Goal: Task Accomplishment & Management: Complete application form

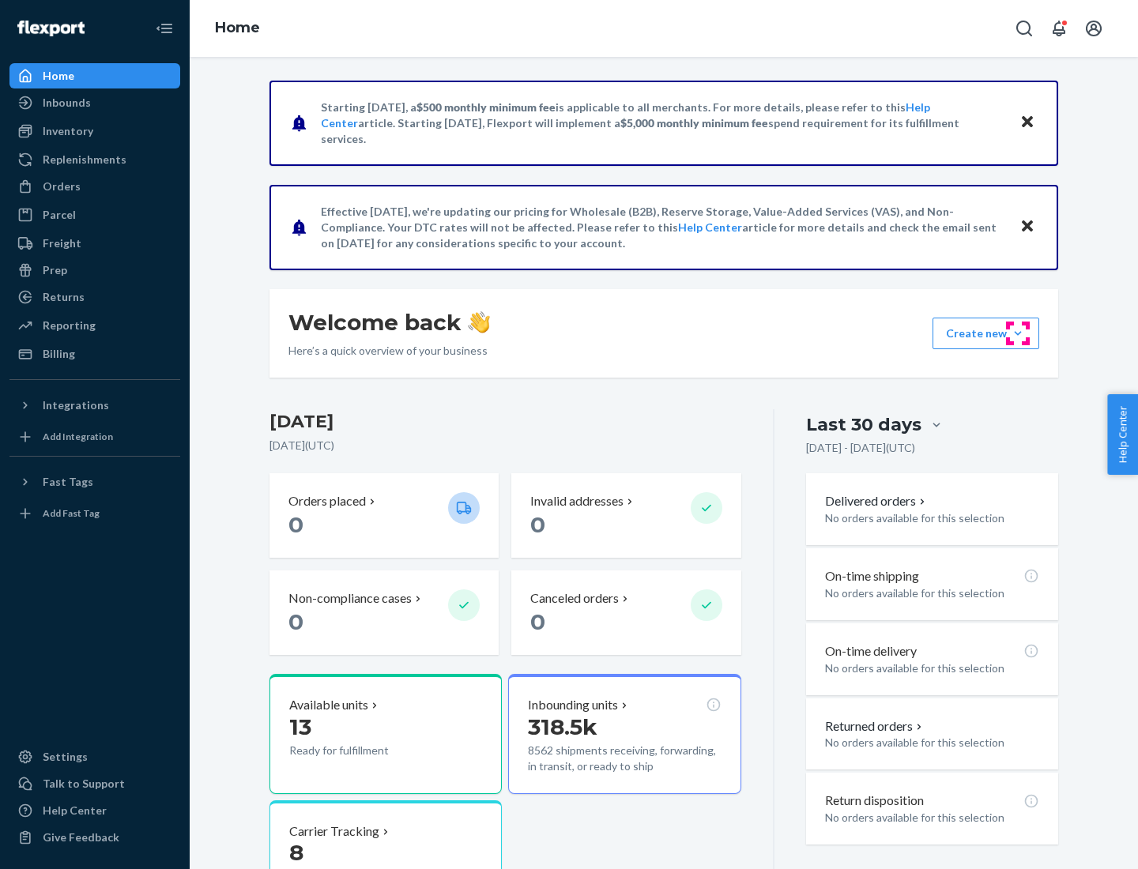
click at [1017, 333] on button "Create new Create new inbound Create new order Create new product" at bounding box center [985, 334] width 107 height 32
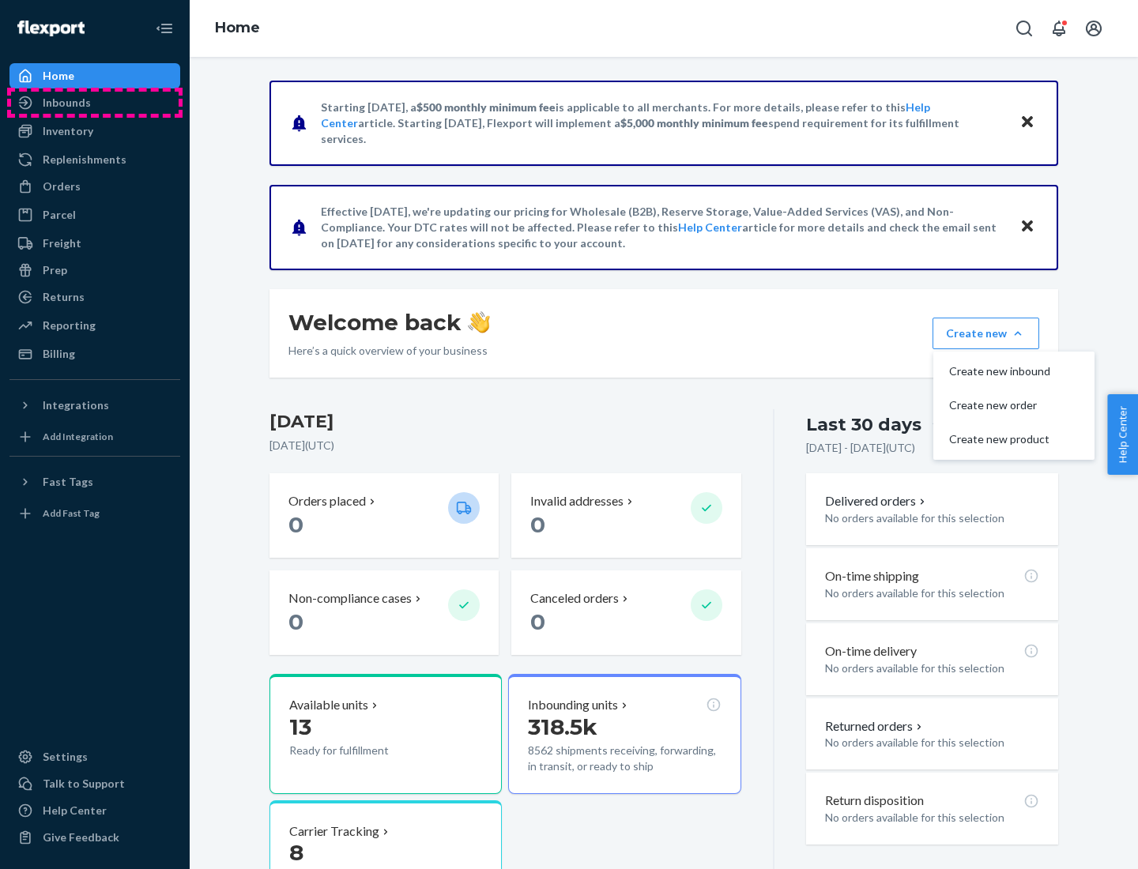
click at [95, 103] on div "Inbounds" at bounding box center [94, 103] width 167 height 22
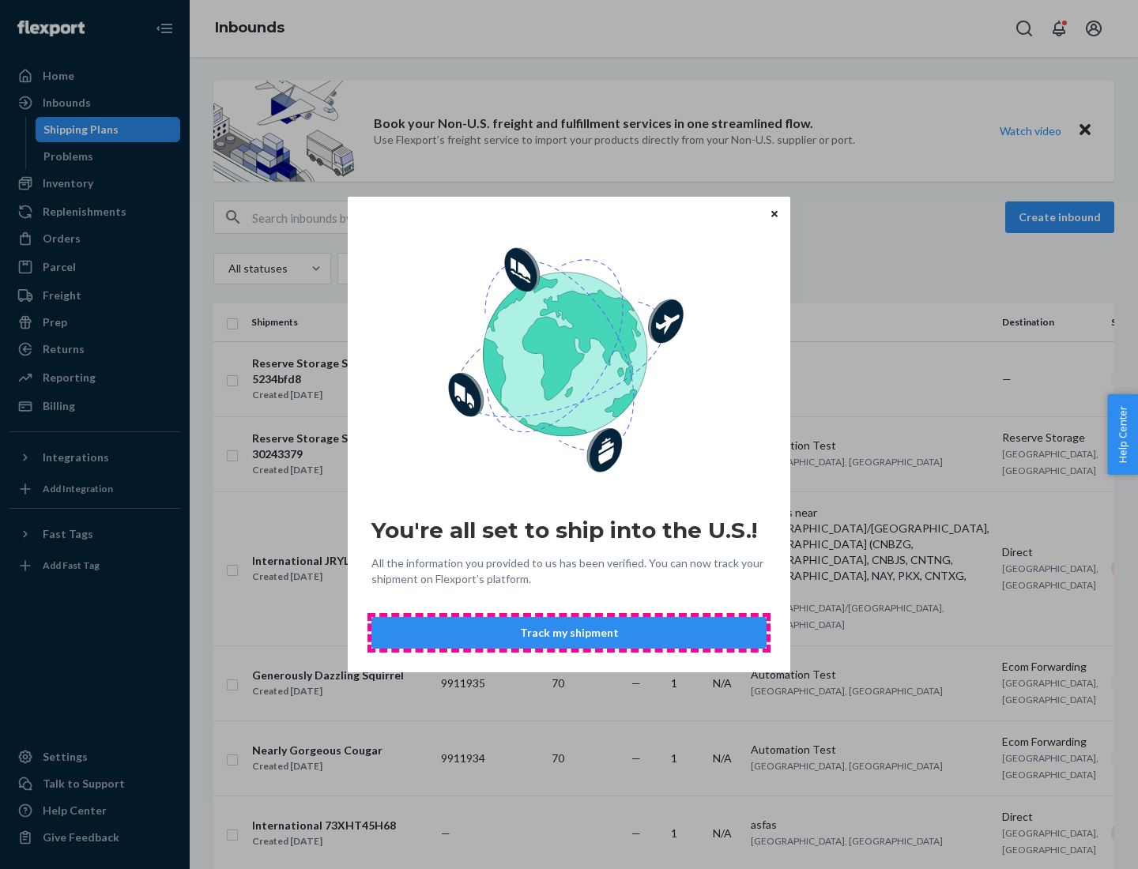
click at [569, 633] on button "Track my shipment" at bounding box center [568, 633] width 395 height 32
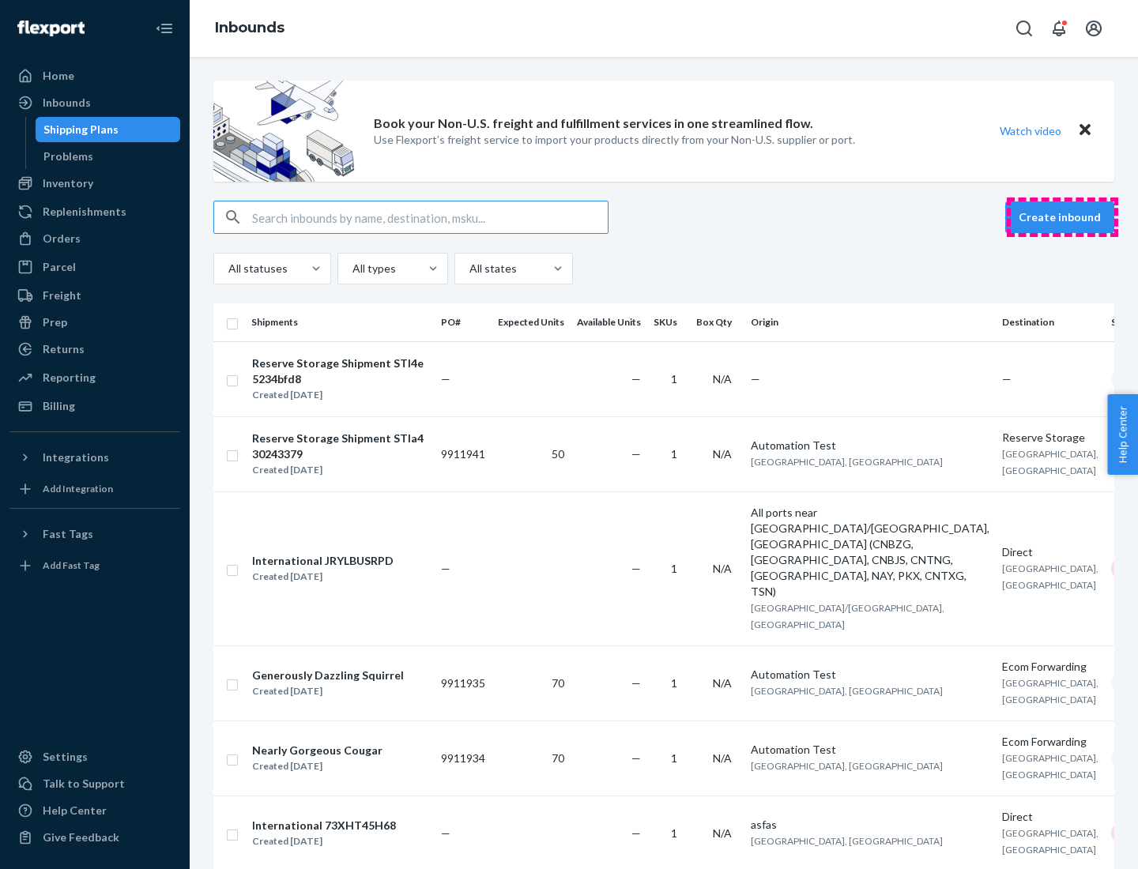
click at [1062, 217] on button "Create inbound" at bounding box center [1059, 217] width 109 height 32
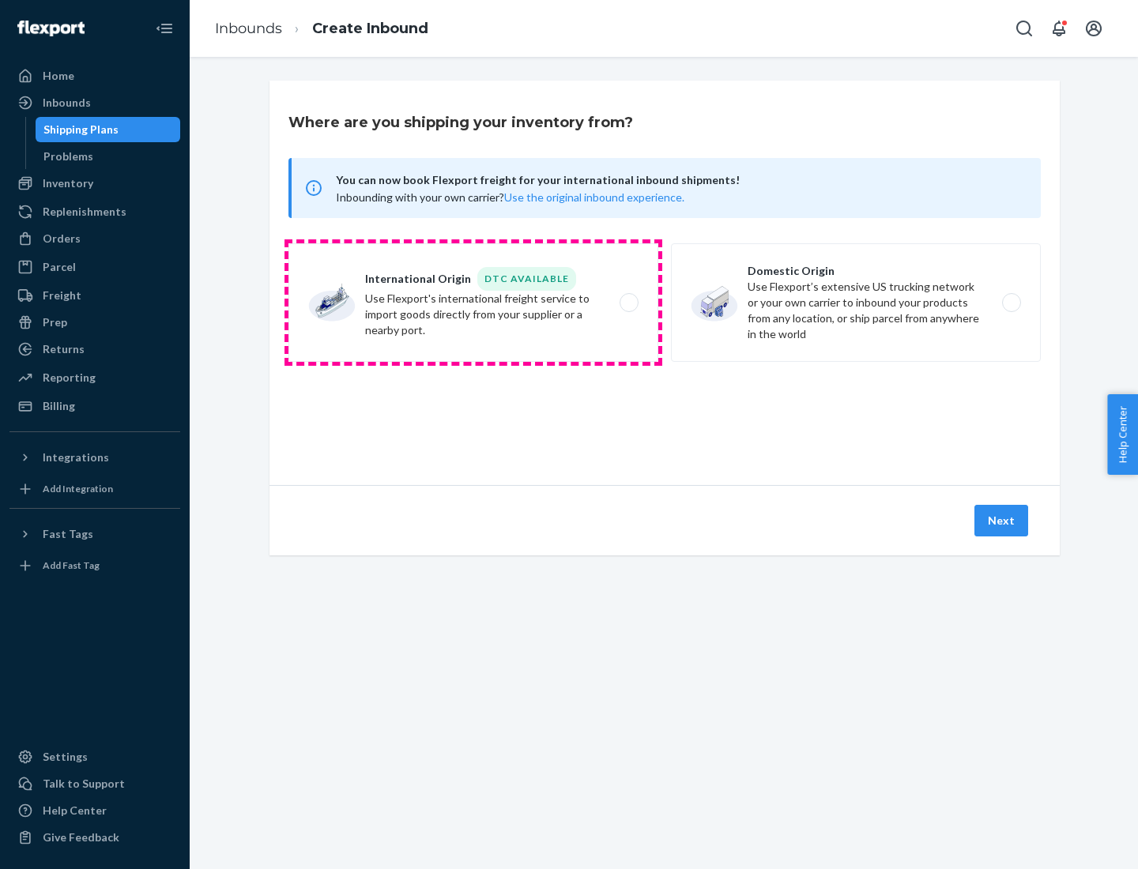
click at [473, 303] on label "International Origin DTC Available Use Flexport's international freight service…" at bounding box center [473, 302] width 370 height 118
click at [628, 303] on input "International Origin DTC Available Use Flexport's international freight service…" at bounding box center [633, 303] width 10 height 10
radio input "true"
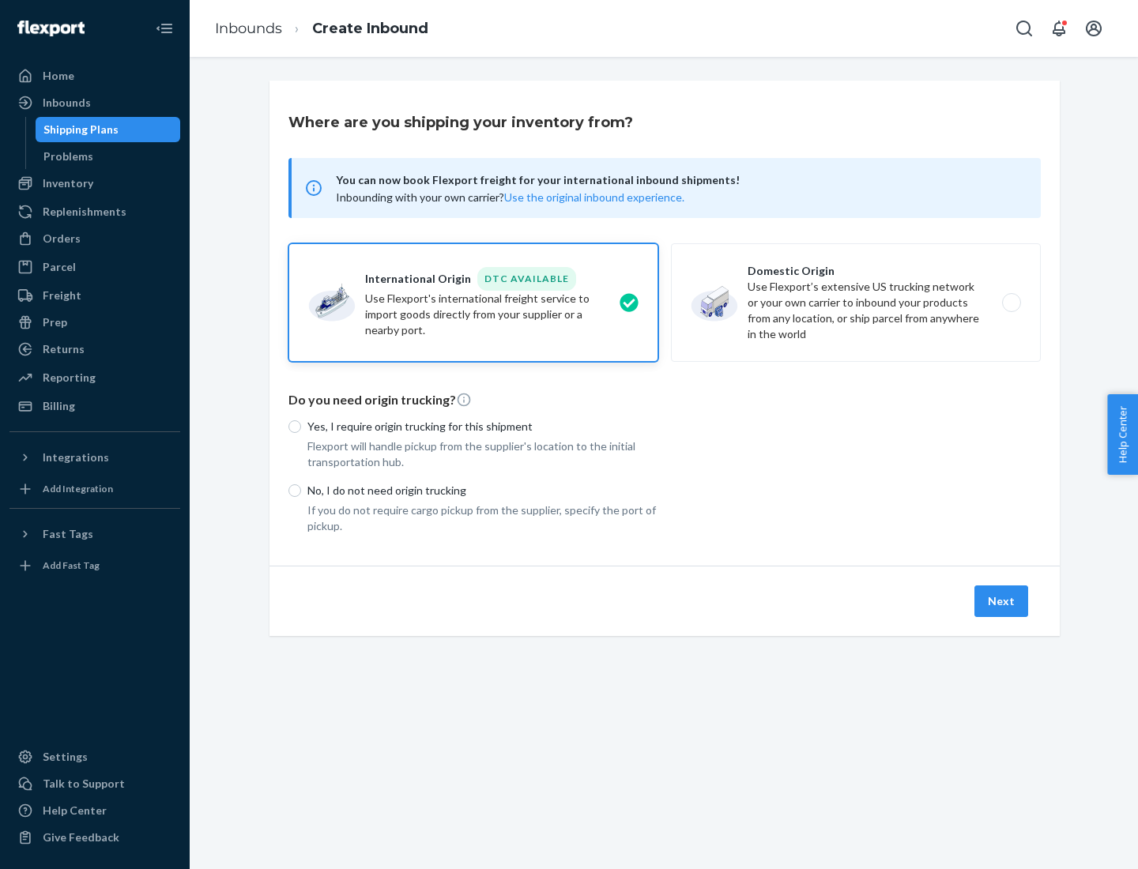
click at [483, 490] on p "No, I do not need origin trucking" at bounding box center [482, 491] width 351 height 16
click at [301, 490] on input "No, I do not need origin trucking" at bounding box center [294, 490] width 13 height 13
radio input "true"
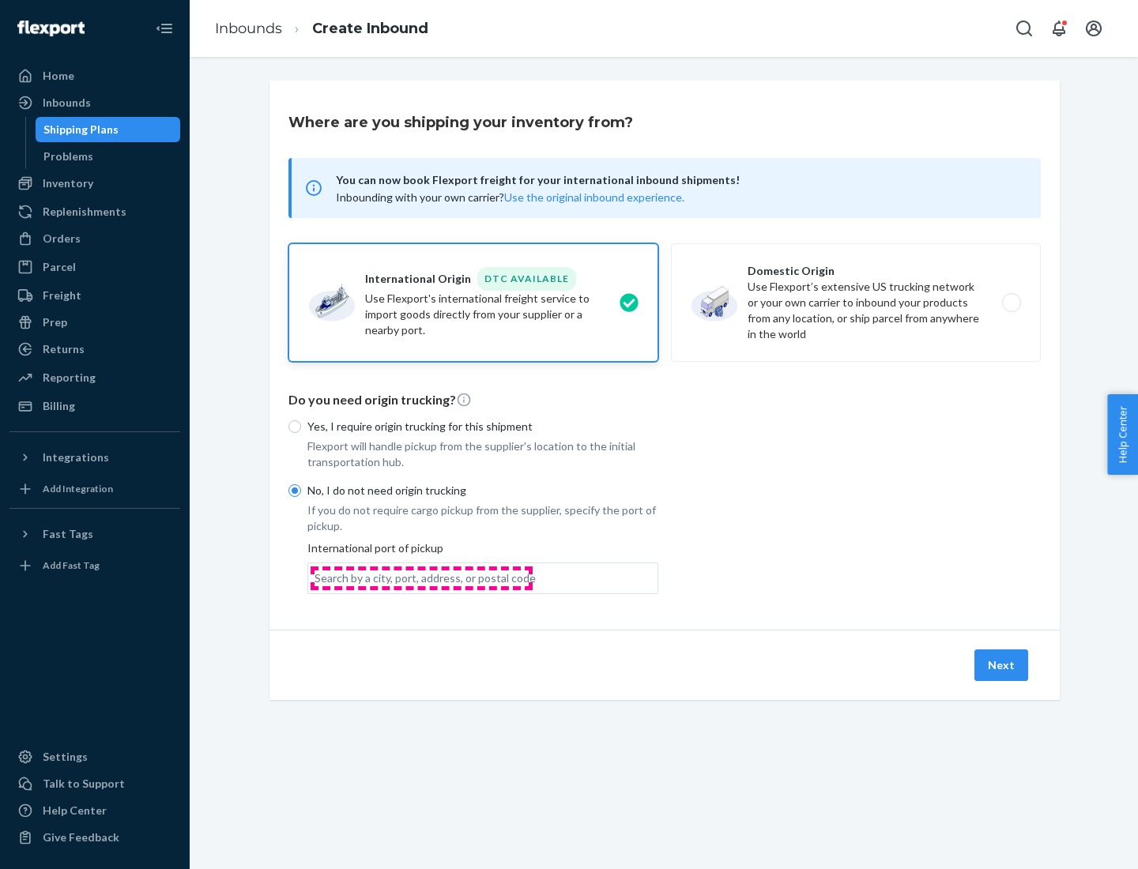
click at [421, 577] on div "Search by a city, port, address, or postal code" at bounding box center [424, 578] width 221 height 16
click at [316, 577] on input "Search by a city, port, address, or postal code" at bounding box center [315, 578] width 2 height 16
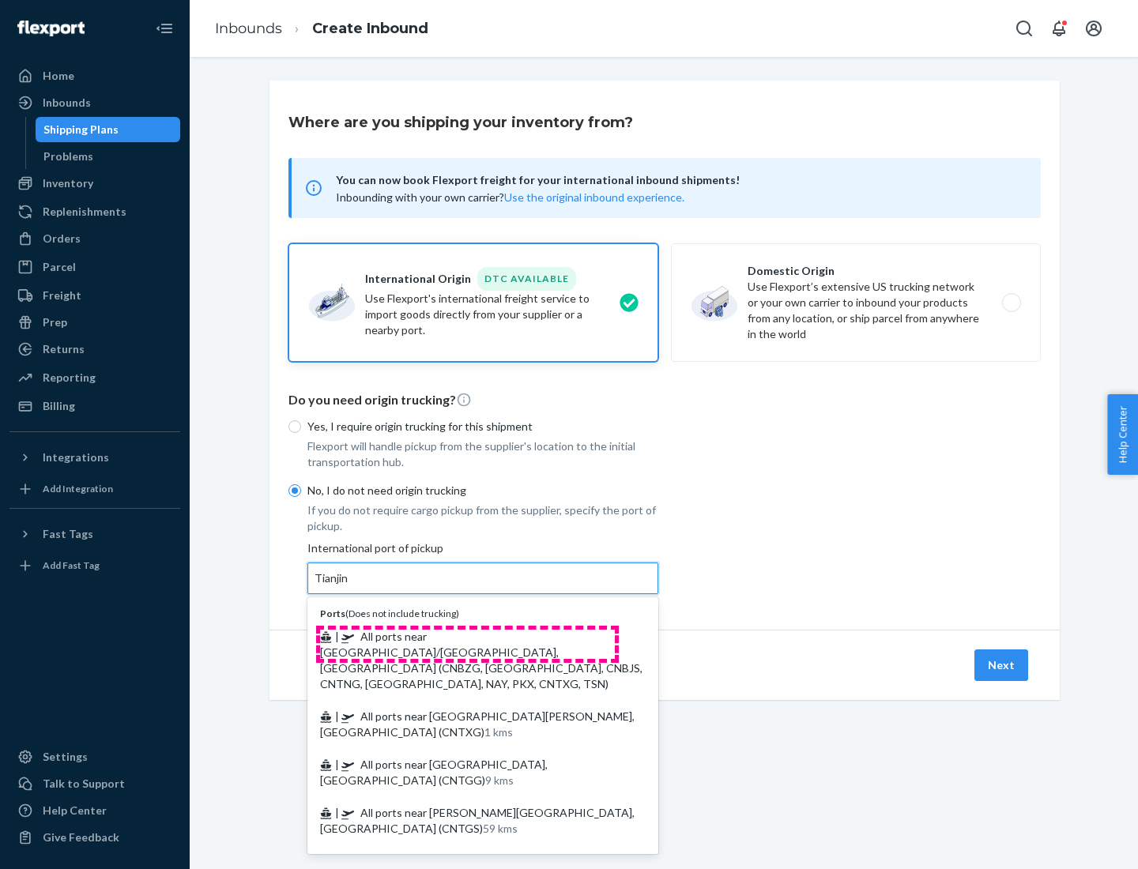
click at [467, 636] on span "| All ports near [GEOGRAPHIC_DATA]/[GEOGRAPHIC_DATA], [GEOGRAPHIC_DATA] (CNBZG,…" at bounding box center [481, 660] width 322 height 61
click at [349, 586] on input "Tianjin" at bounding box center [331, 578] width 35 height 16
type input "All ports near [GEOGRAPHIC_DATA]/[GEOGRAPHIC_DATA], [GEOGRAPHIC_DATA] (CNBZG, […"
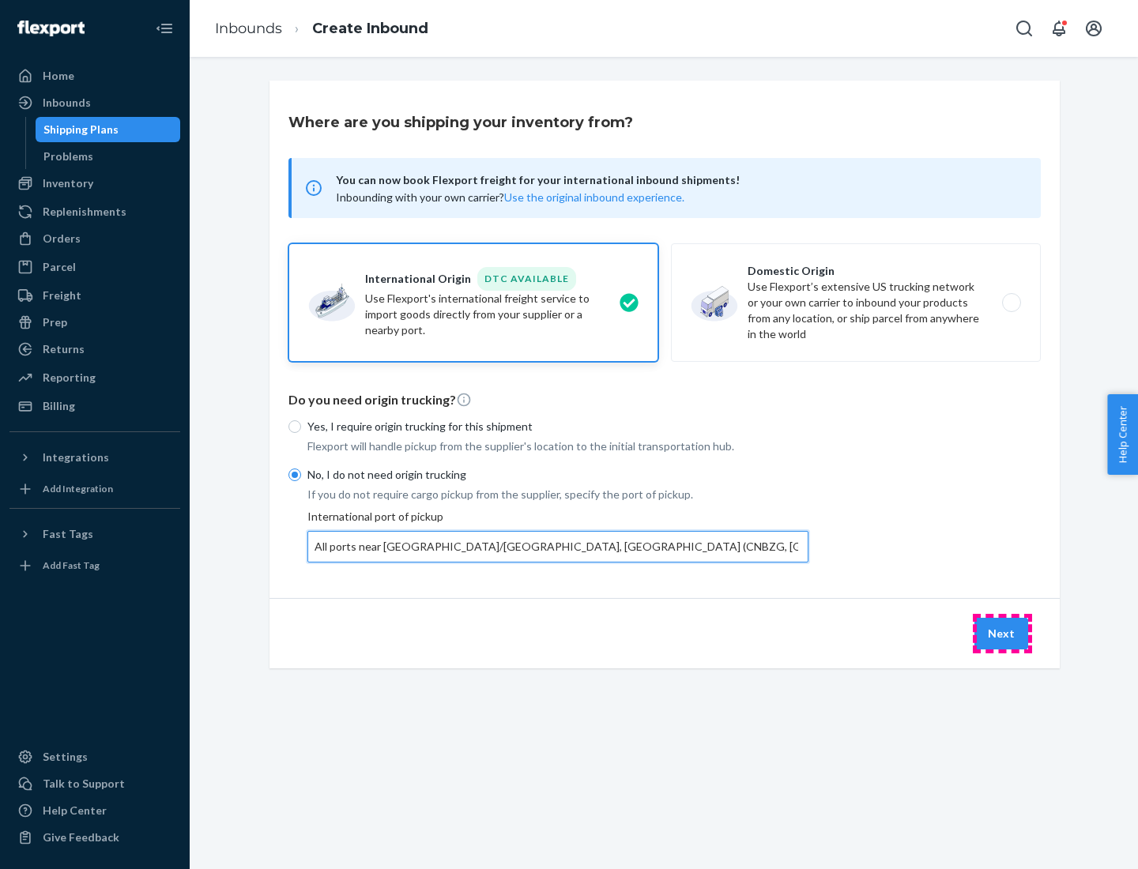
click at [1002, 633] on button "Next" at bounding box center [1001, 634] width 54 height 32
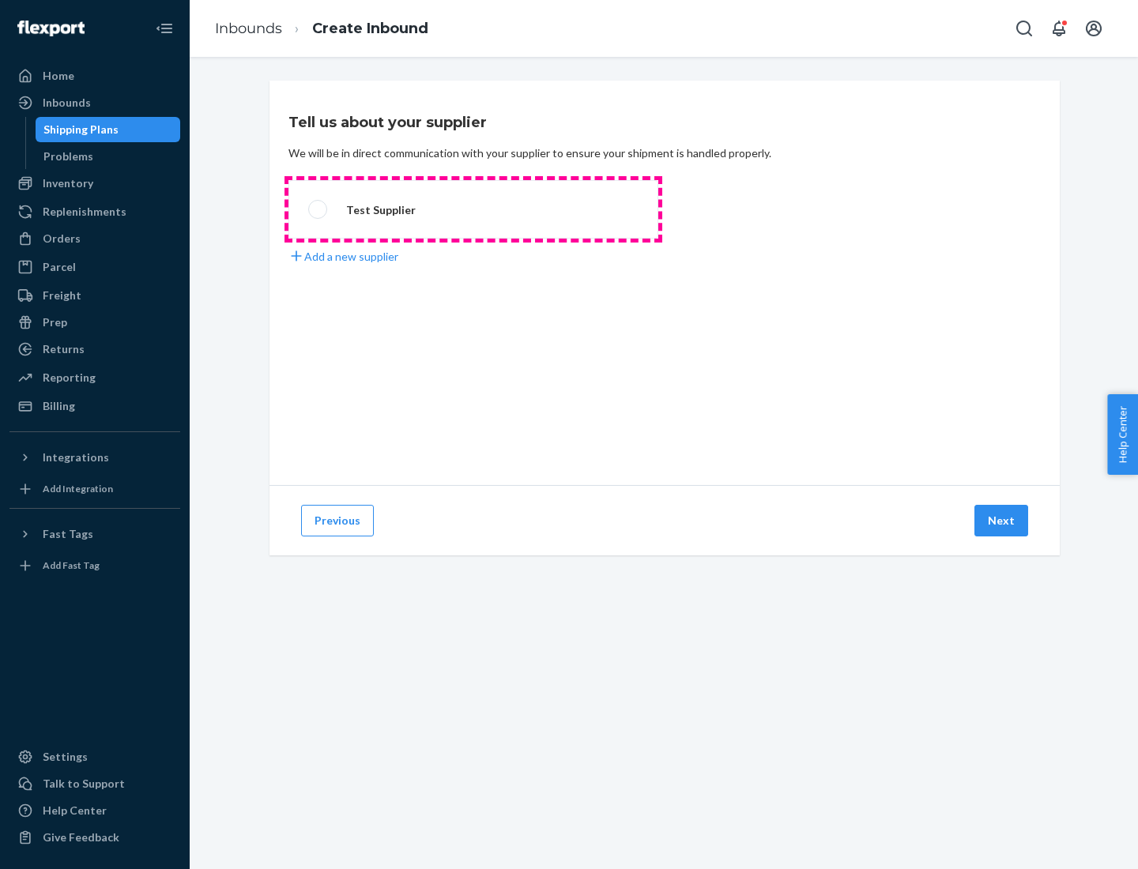
click at [473, 209] on label "Test Supplier" at bounding box center [473, 209] width 370 height 58
click at [318, 209] on input "Test Supplier" at bounding box center [313, 210] width 10 height 10
radio input "true"
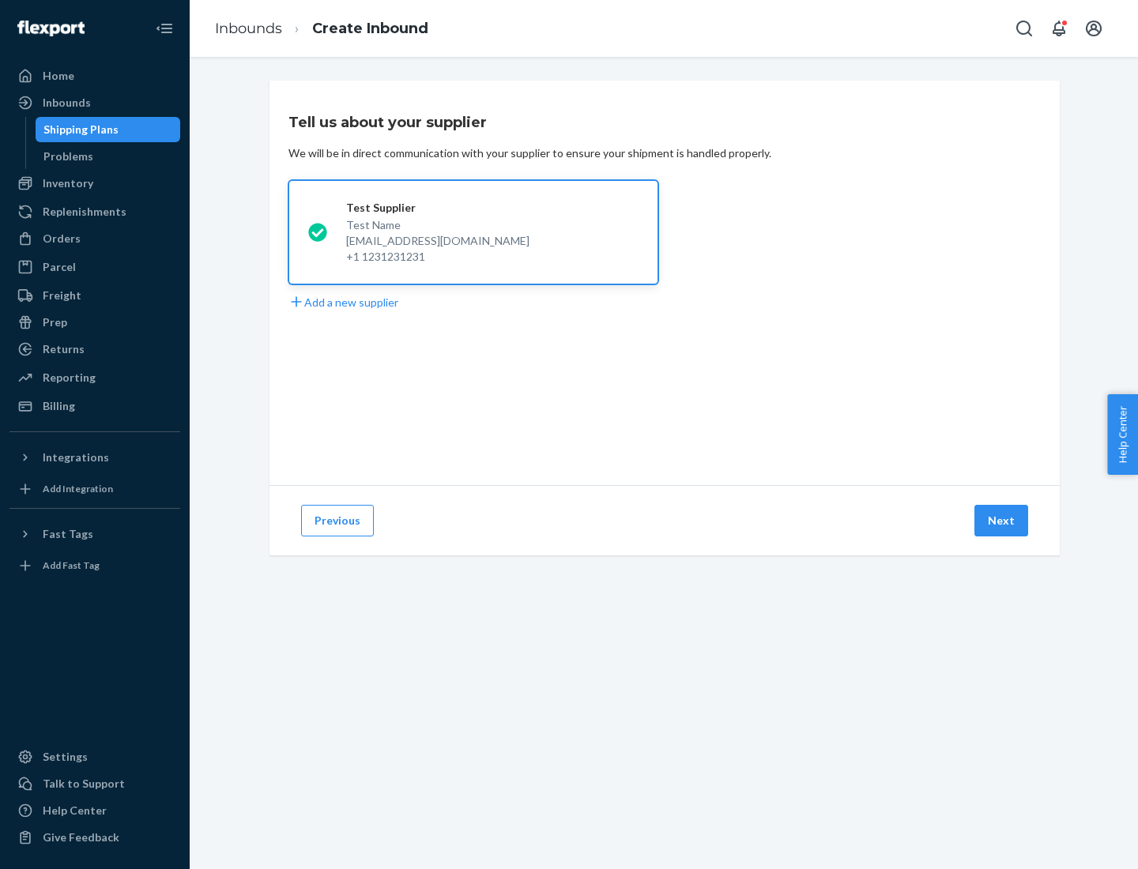
click at [1002, 521] on button "Next" at bounding box center [1001, 521] width 54 height 32
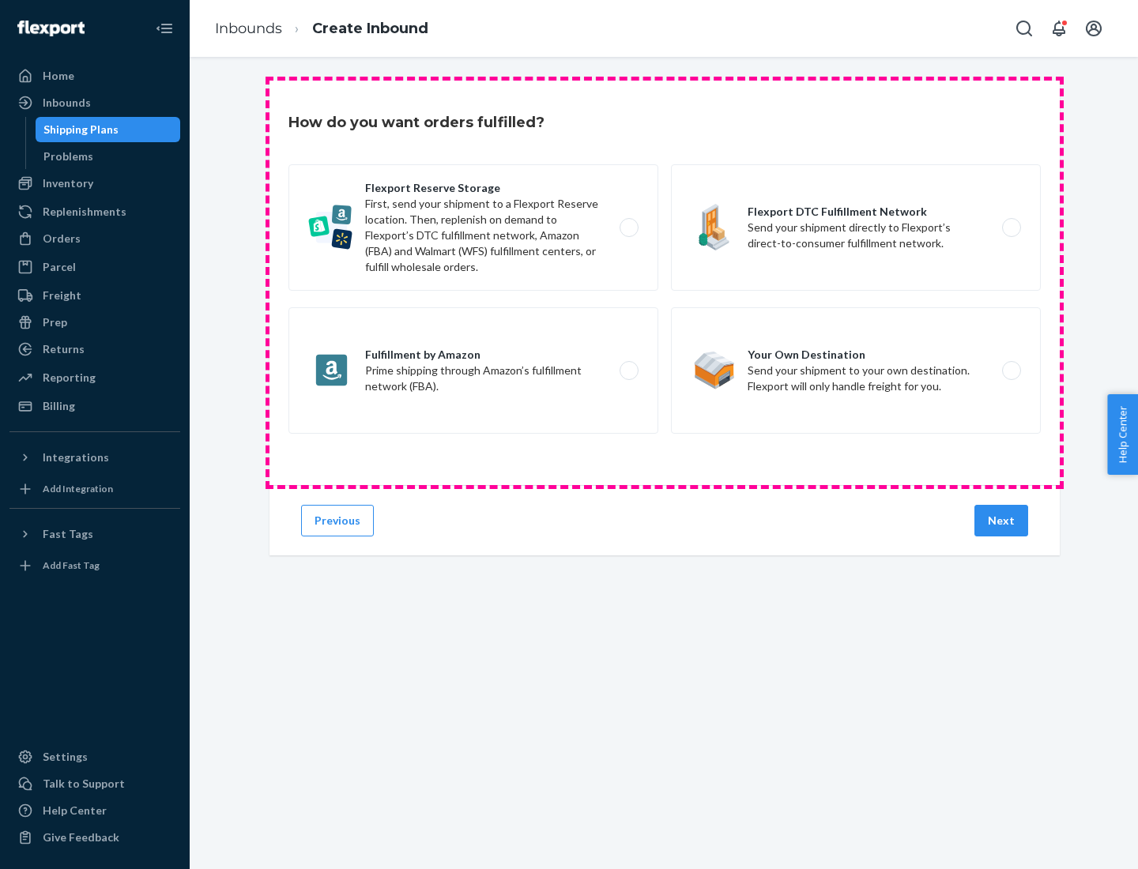
click at [664, 283] on div "Flexport Reserve Storage First, send your shipment to a Flexport Reserve locati…" at bounding box center [664, 300] width 752 height 273
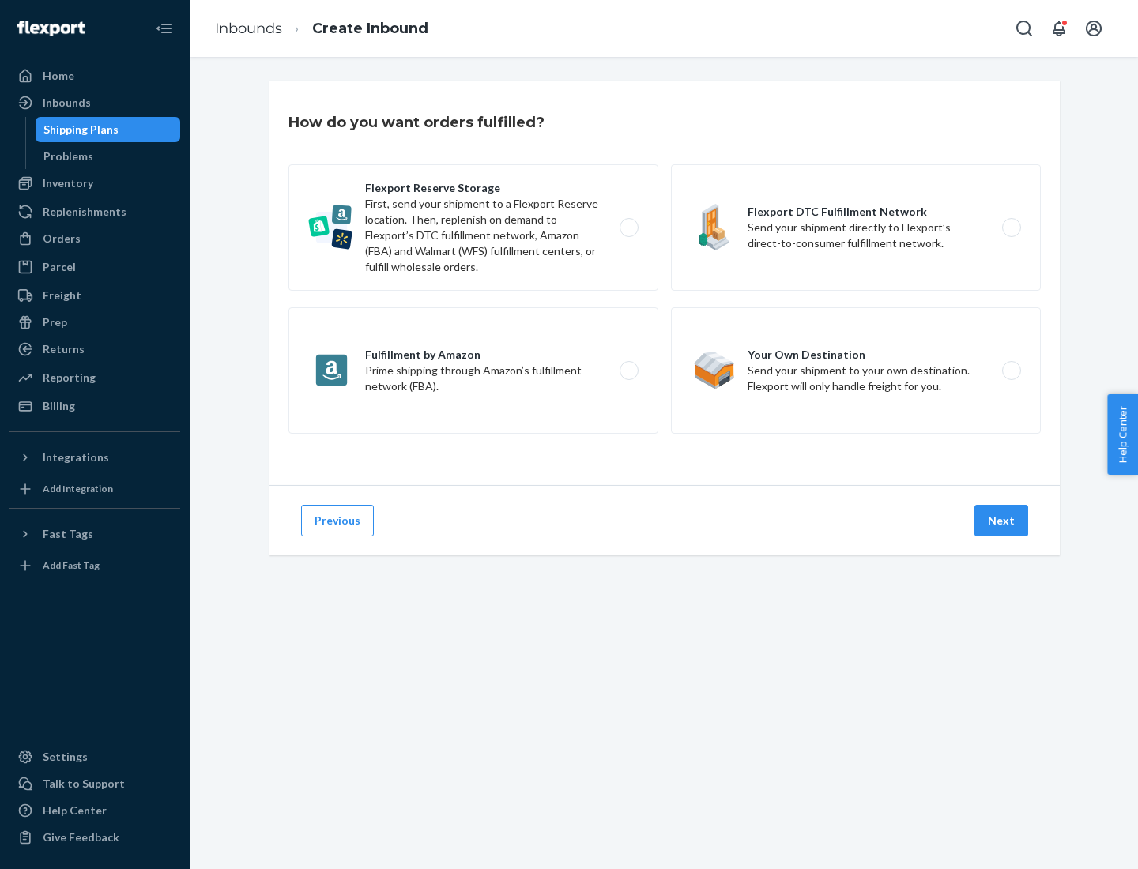
click at [856, 228] on label "Flexport DTC Fulfillment Network Send your shipment directly to Flexport’s dire…" at bounding box center [856, 227] width 370 height 126
click at [1010, 228] on input "Flexport DTC Fulfillment Network Send your shipment directly to Flexport’s dire…" at bounding box center [1015, 228] width 10 height 10
radio input "true"
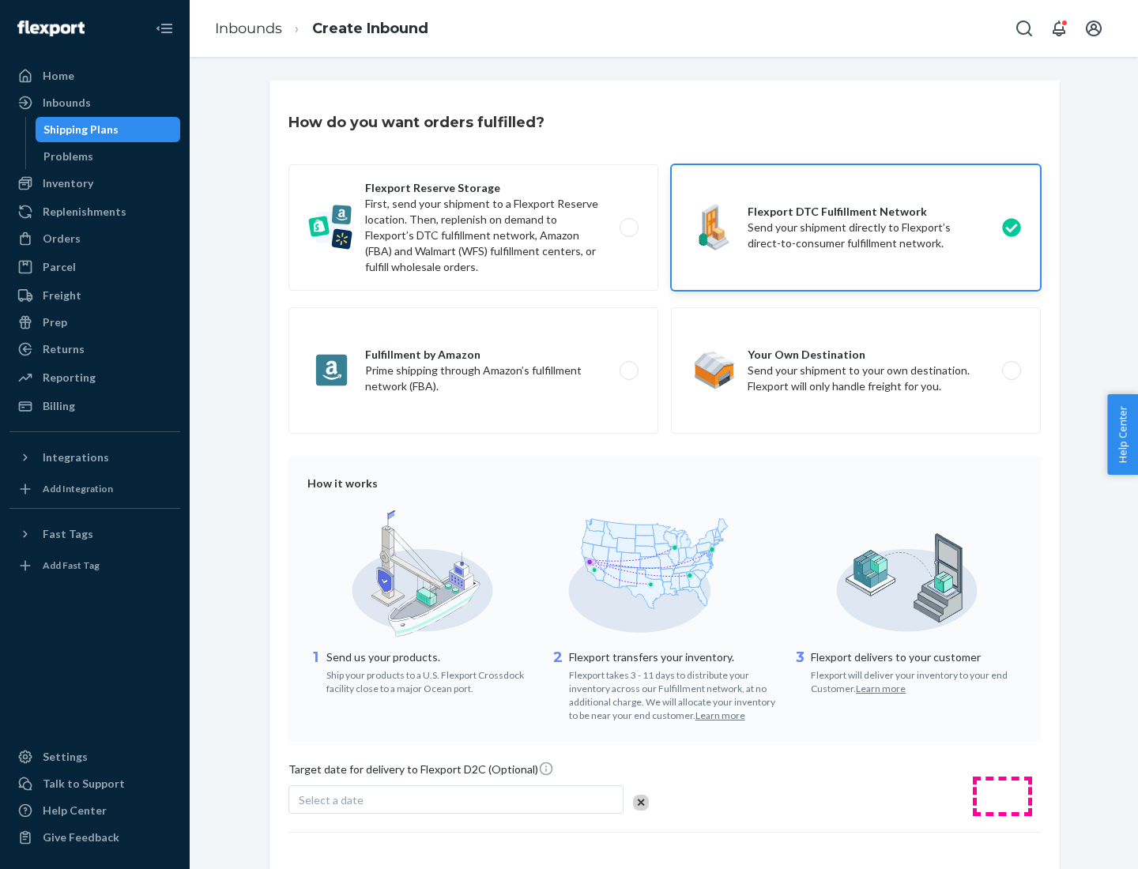
scroll to position [116, 0]
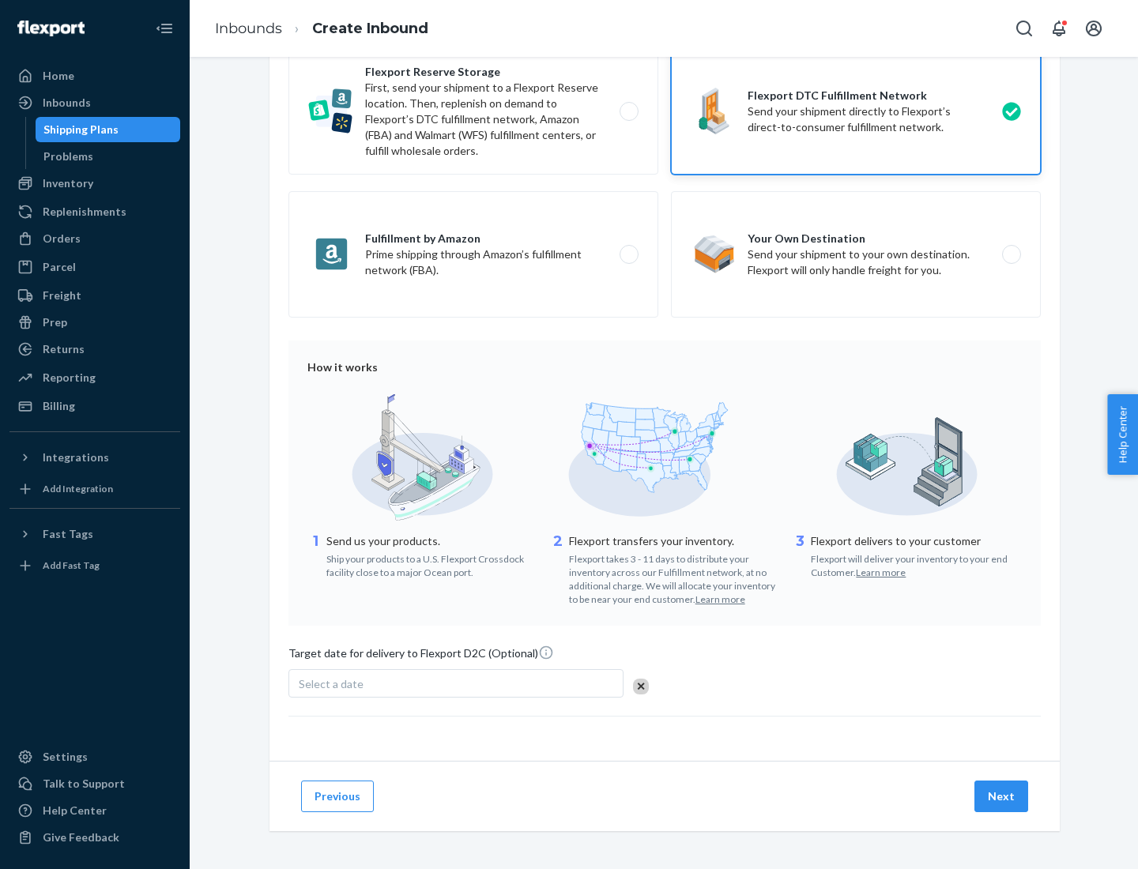
click at [1002, 796] on button "Next" at bounding box center [1001, 797] width 54 height 32
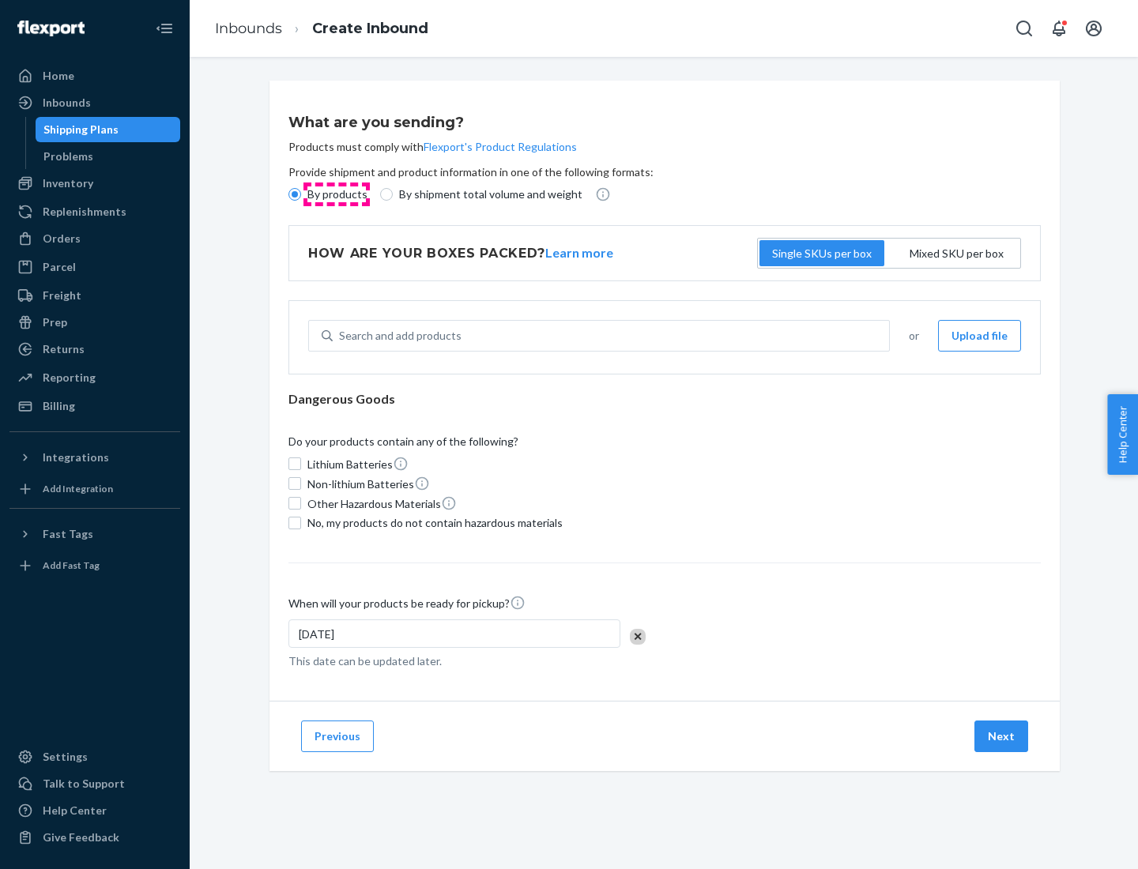
click at [336, 194] on p "By products" at bounding box center [337, 194] width 60 height 16
click at [301, 194] on input "By products" at bounding box center [294, 194] width 13 height 13
click at [397, 336] on div "Search and add products" at bounding box center [400, 336] width 122 height 16
click at [340, 336] on input "Search and add products" at bounding box center [340, 336] width 2 height 16
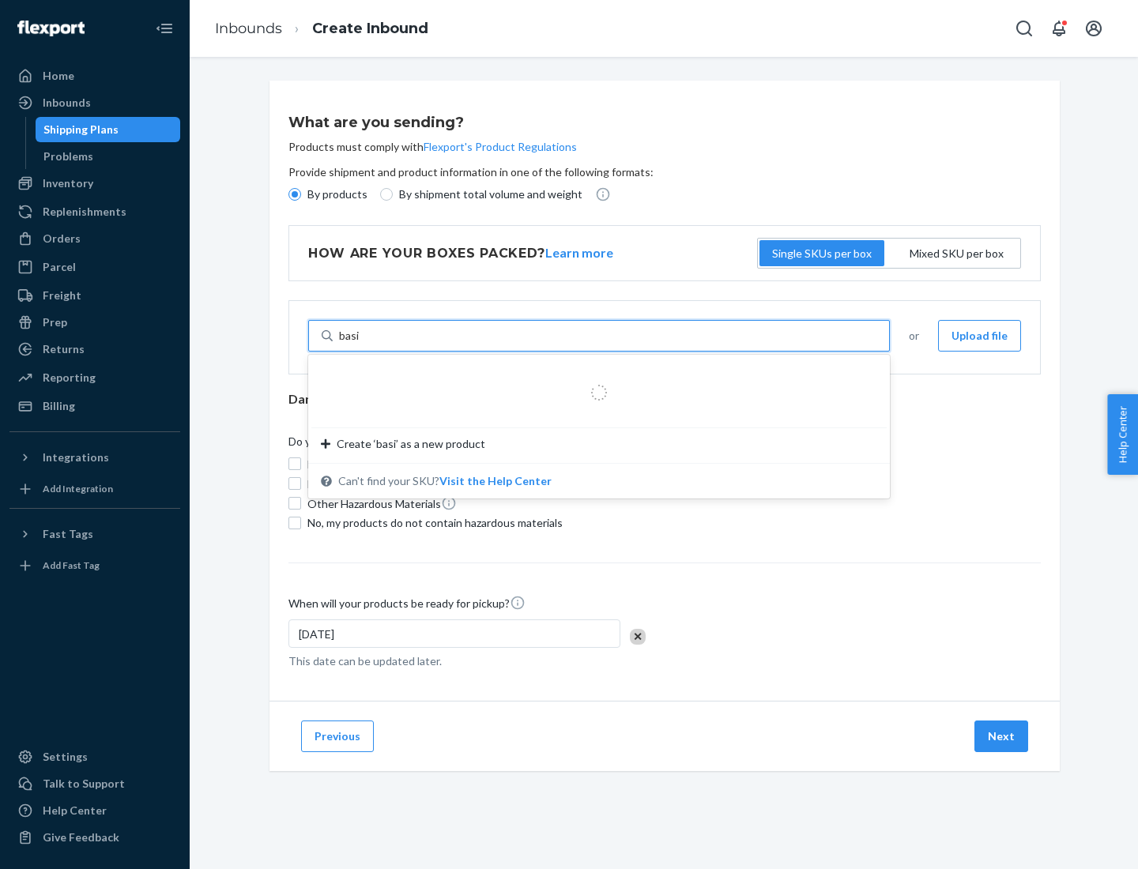
type input "basic"
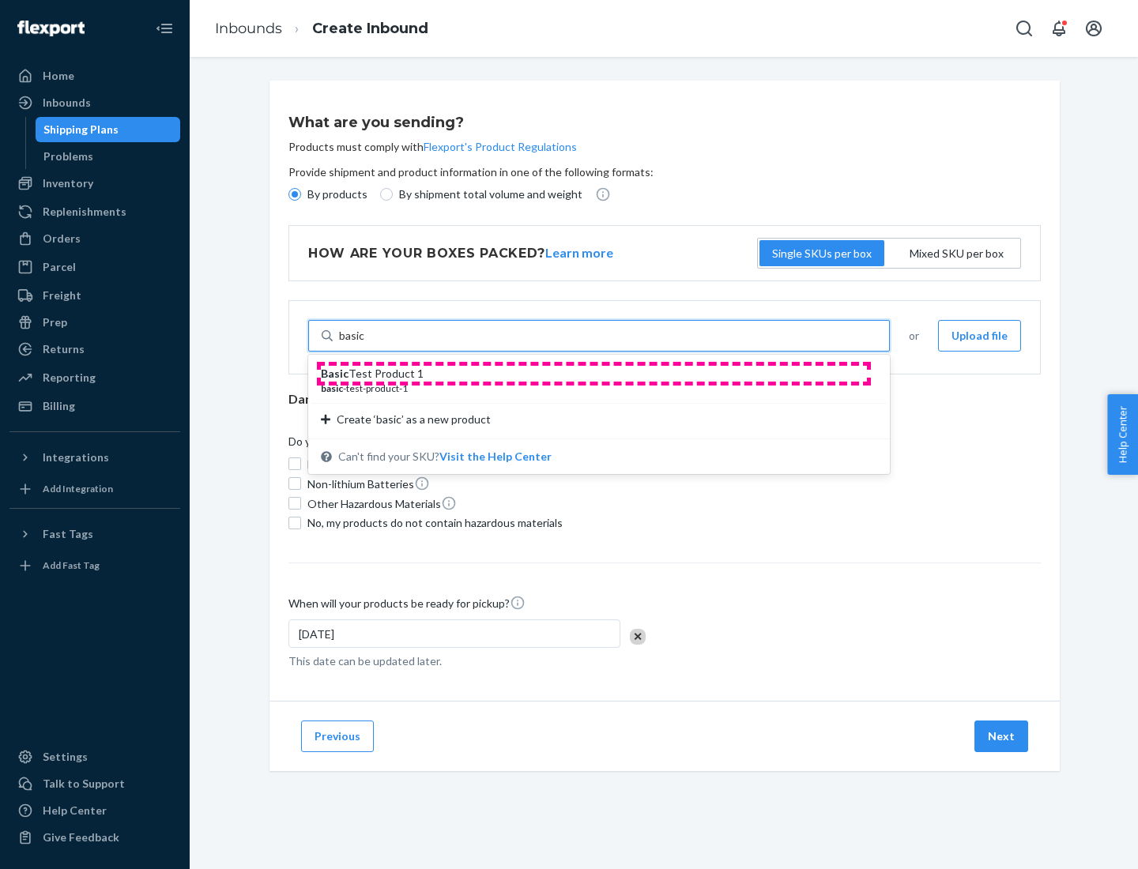
click at [593, 374] on div "Basic Test Product 1" at bounding box center [593, 374] width 544 height 16
click at [365, 344] on input "basic" at bounding box center [352, 336] width 26 height 16
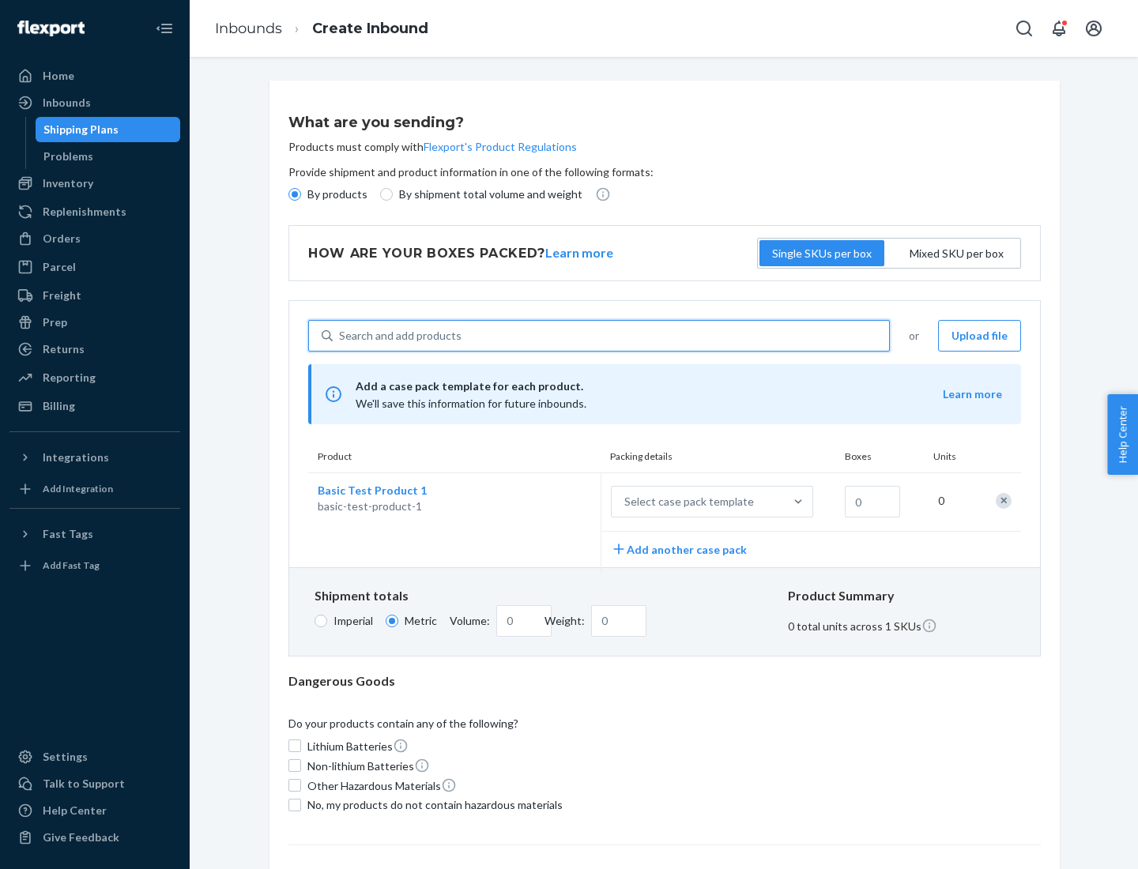
scroll to position [39, 0]
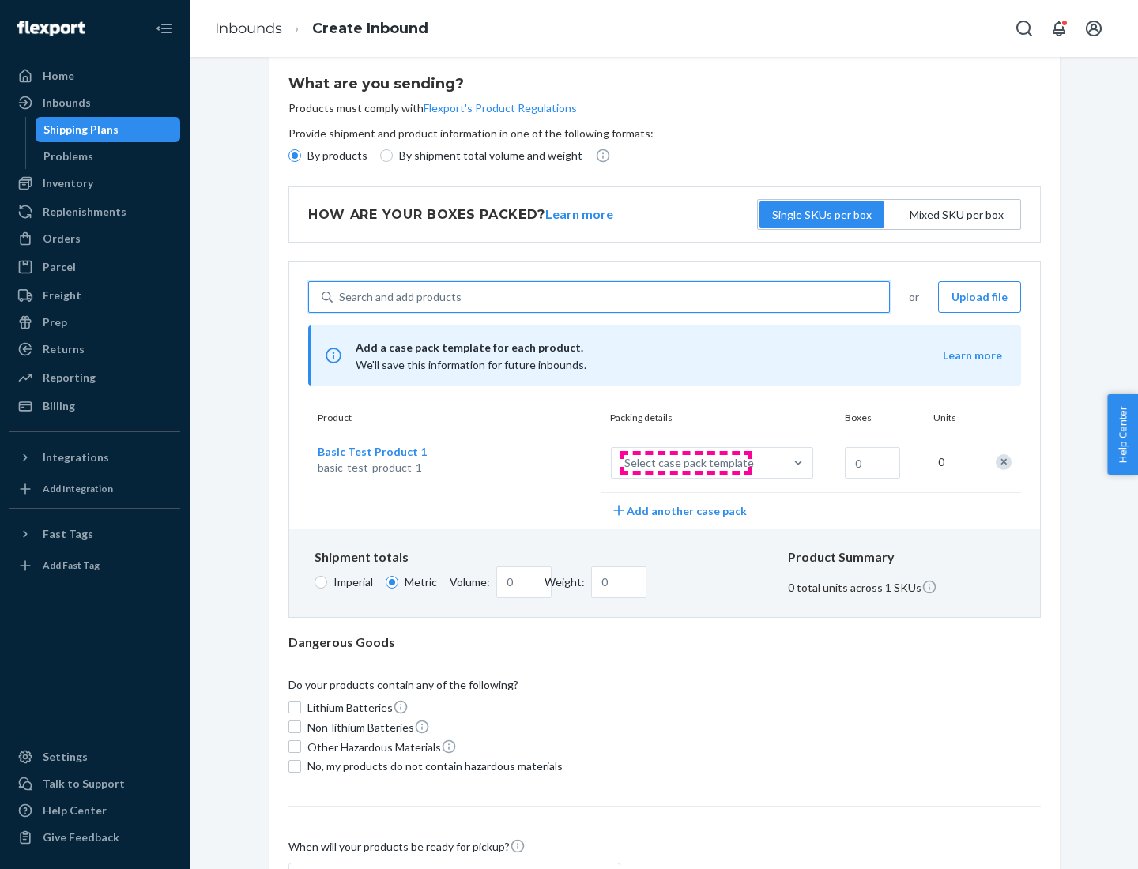
click at [686, 463] on div "Select case pack template" at bounding box center [689, 463] width 130 height 16
click at [546, 463] on input "Select case pack template" at bounding box center [546, 463] width 0 height 0
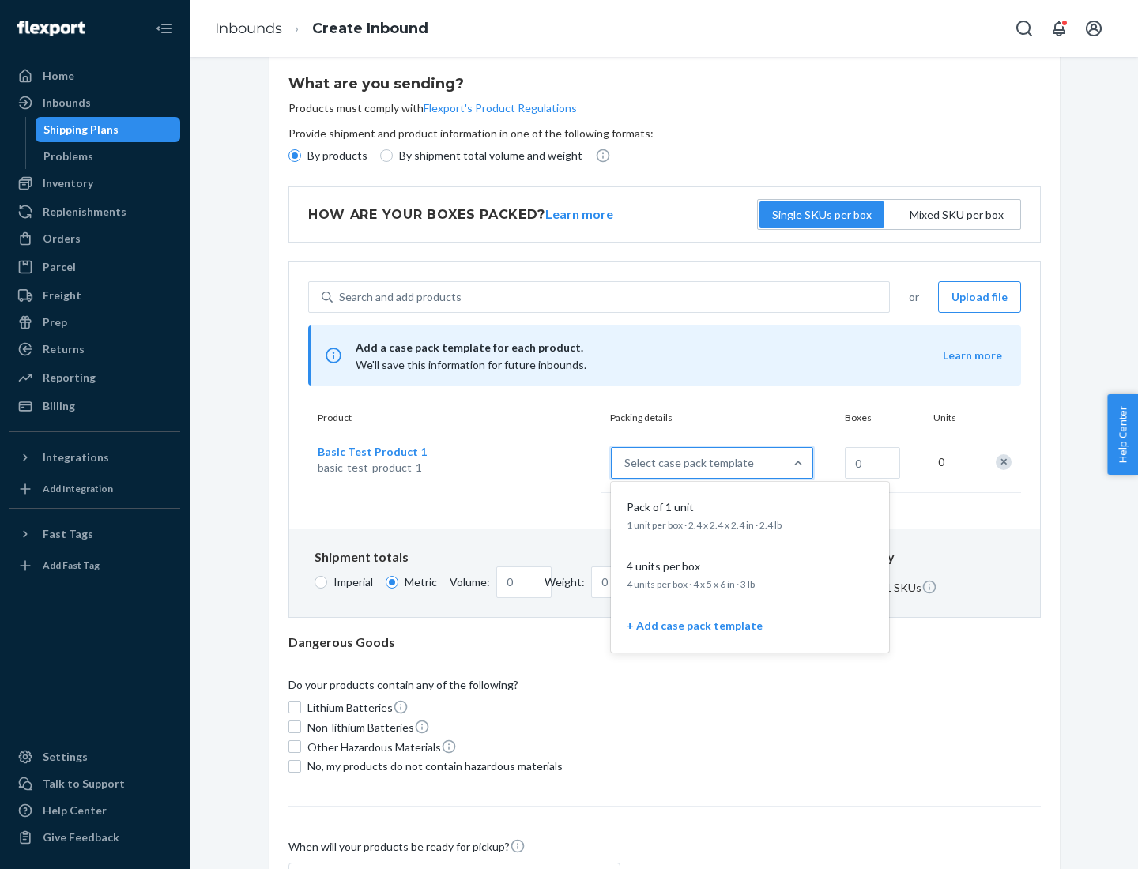
scroll to position [91, 0]
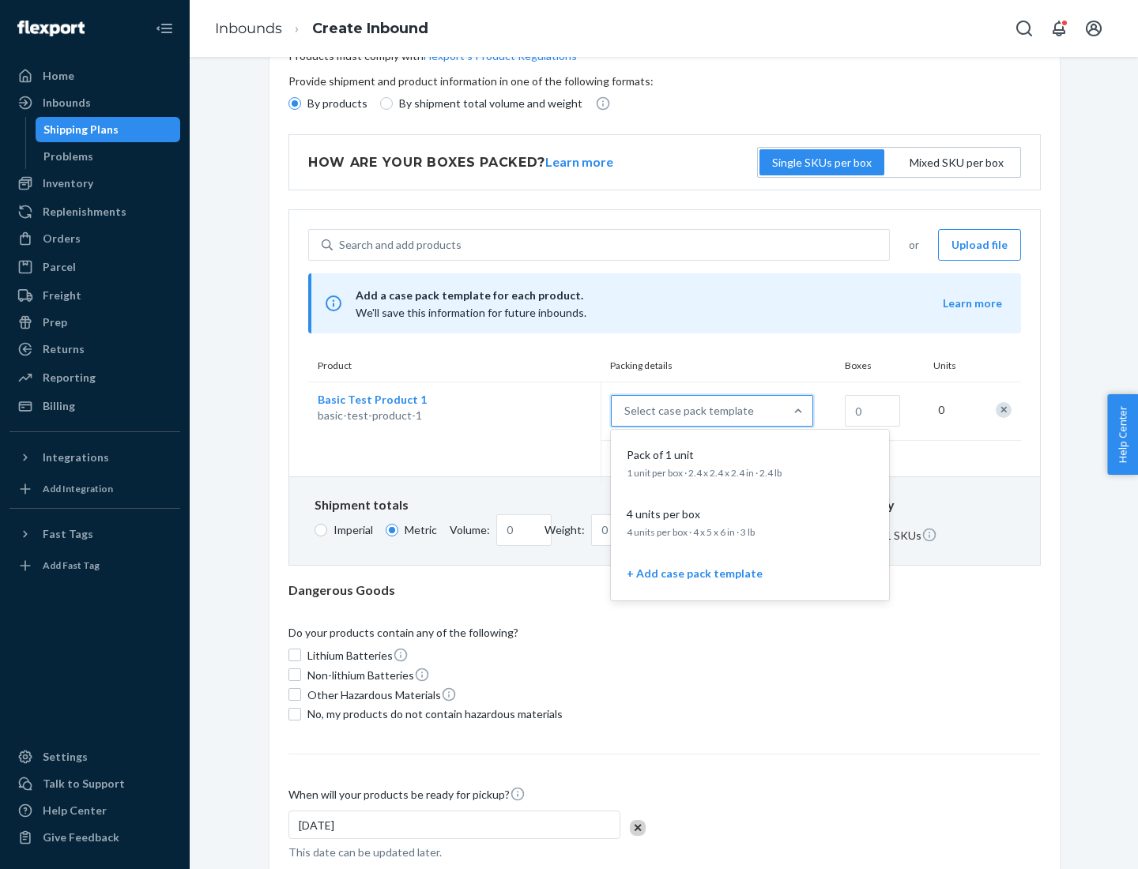
click at [750, 462] on div "Pack of 1 unit" at bounding box center [746, 455] width 253 height 16
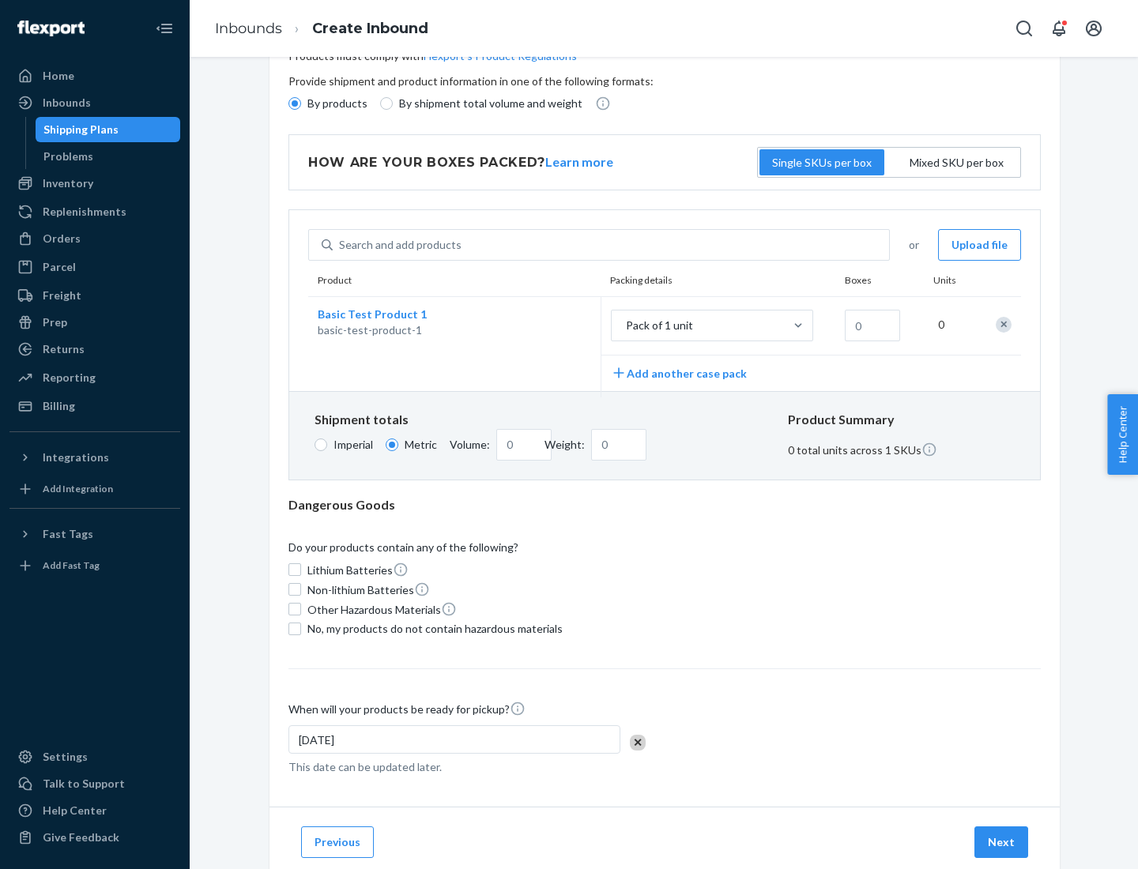
scroll to position [0, 0]
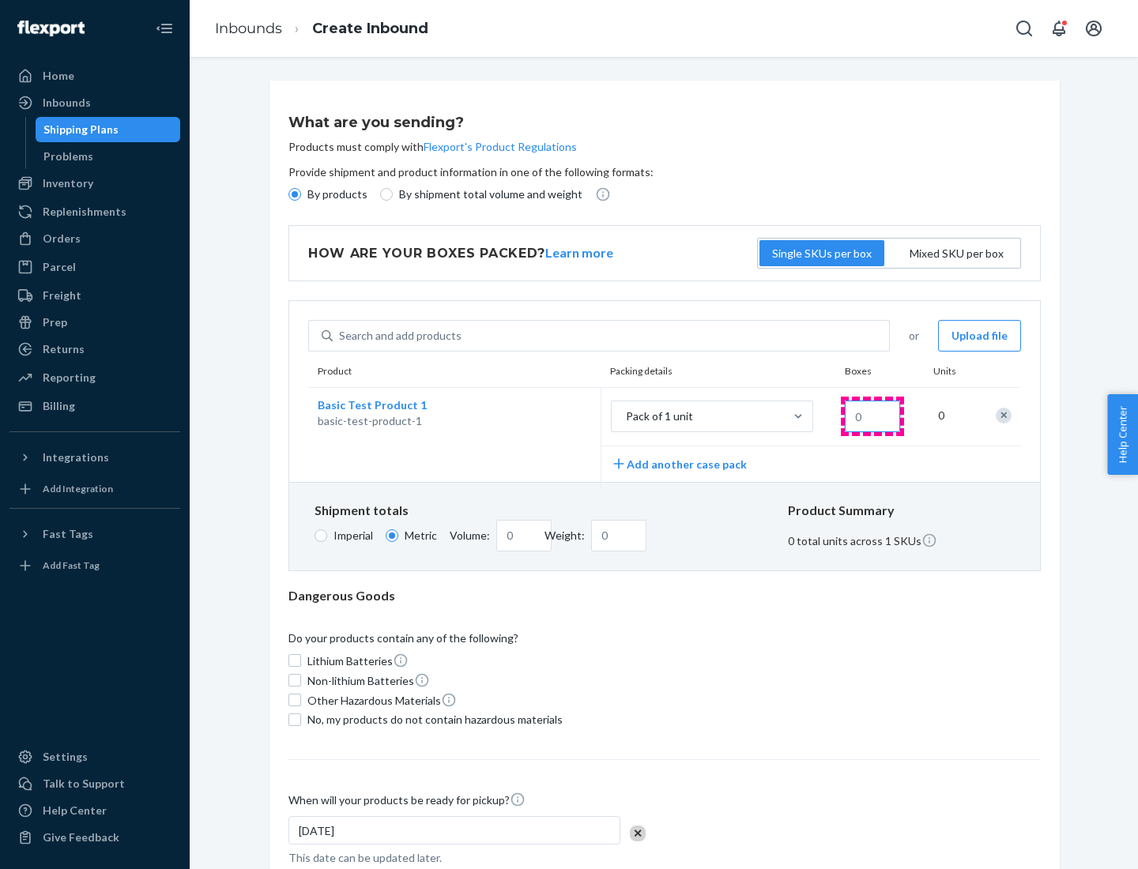
type input "1"
type input "10.89"
type input "100"
type input "0.02"
type input "108.86"
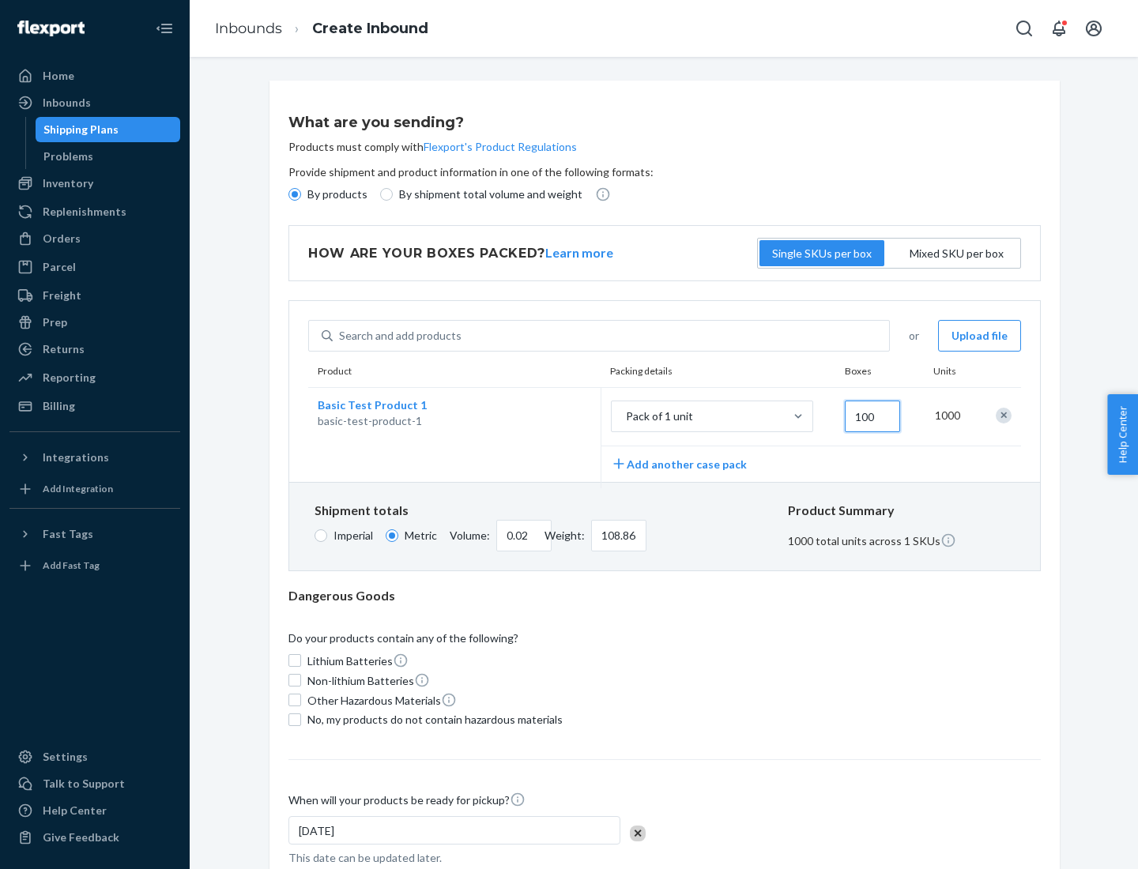
type input "1000"
type input "0.23"
type input "1088.62"
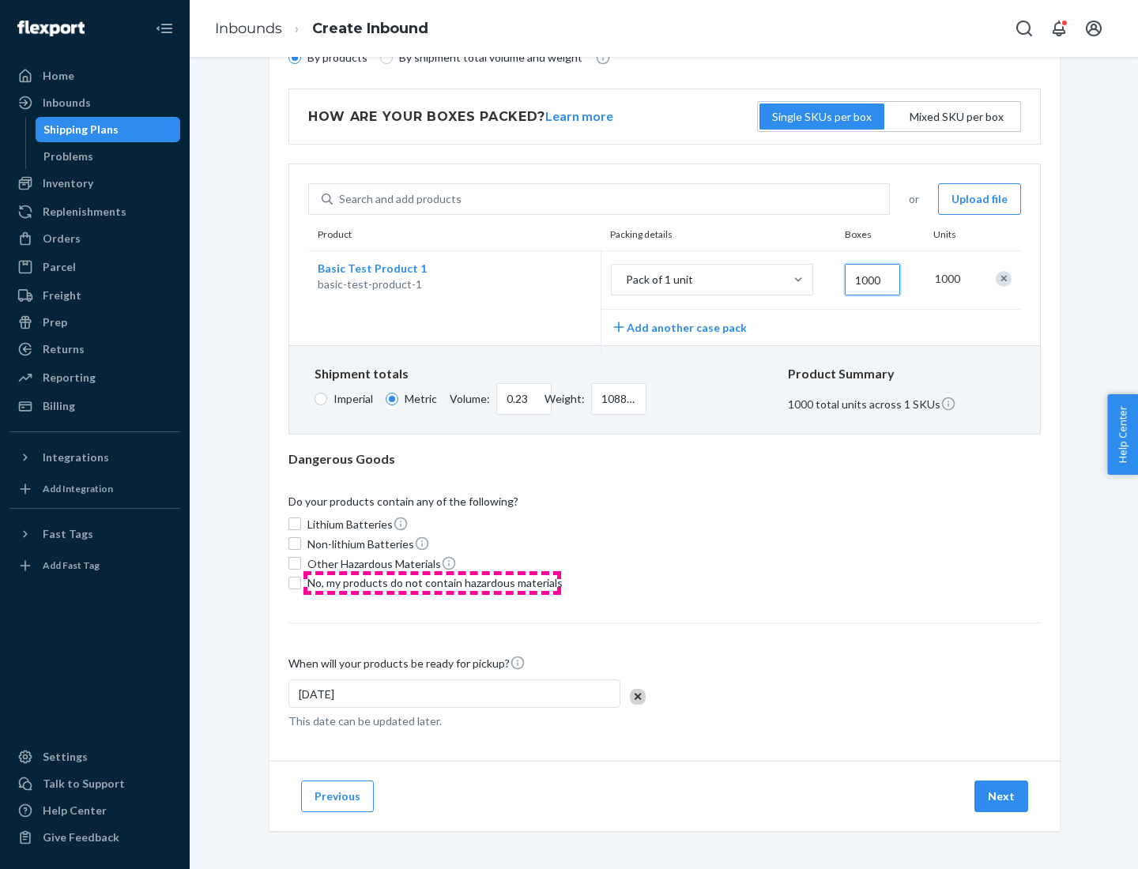
type input "1000"
click at [432, 582] on span "No, my products do not contain hazardous materials" at bounding box center [434, 583] width 255 height 16
click at [301, 582] on input "No, my products do not contain hazardous materials" at bounding box center [294, 583] width 13 height 13
checkbox input "true"
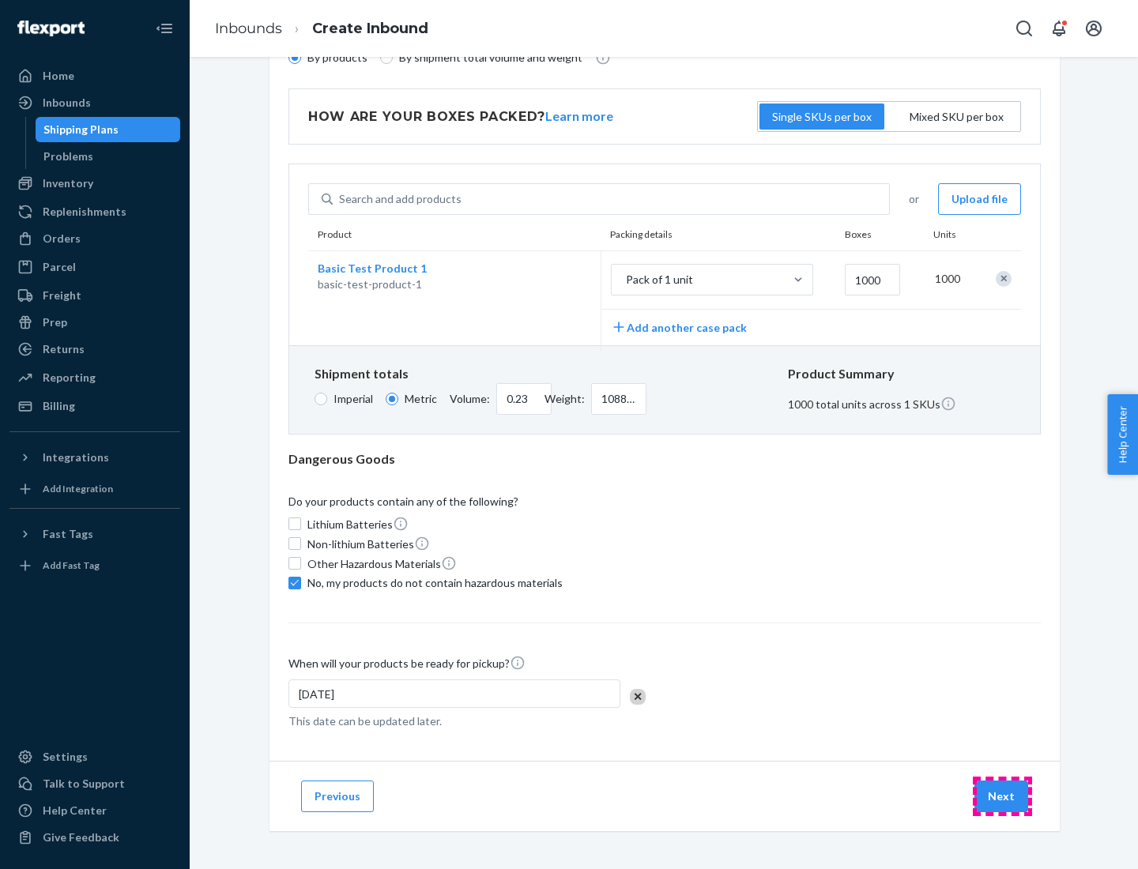
click at [1002, 796] on button "Next" at bounding box center [1001, 797] width 54 height 32
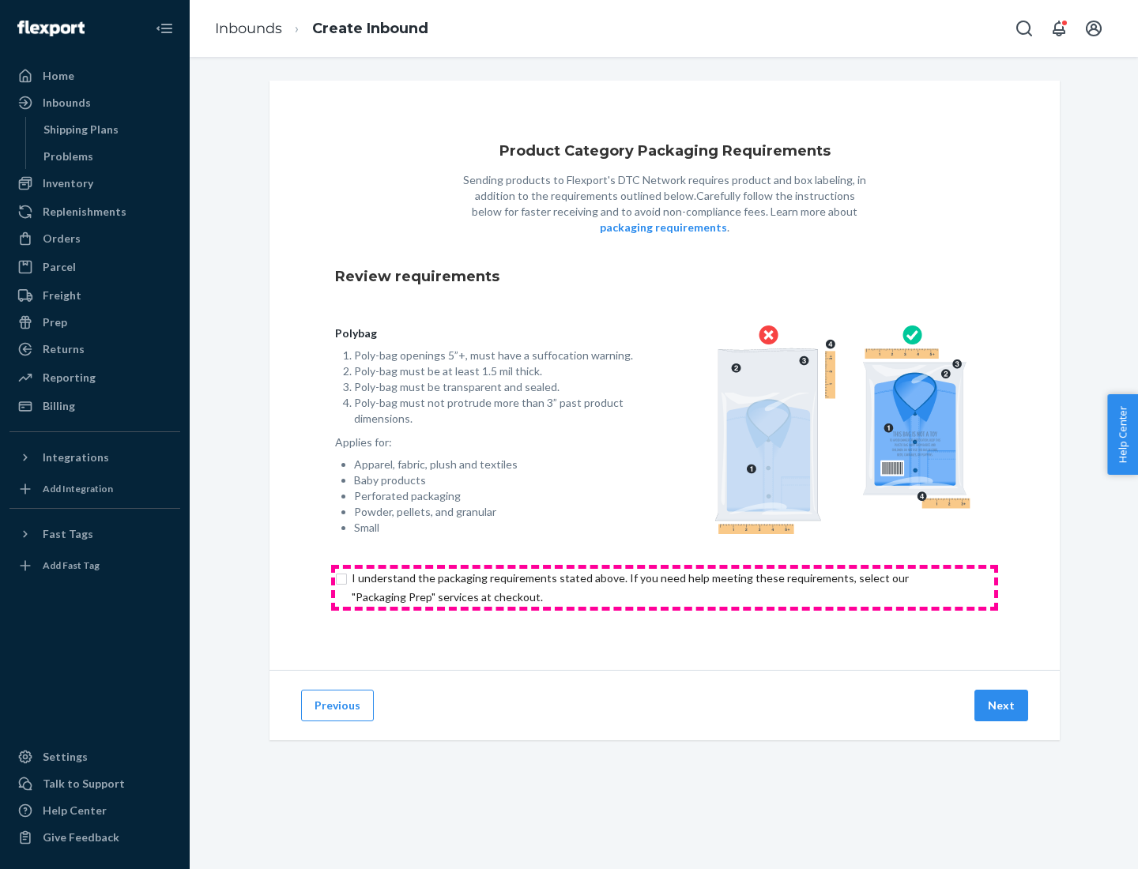
click at [664, 587] on input "checkbox" at bounding box center [664, 588] width 659 height 38
checkbox input "true"
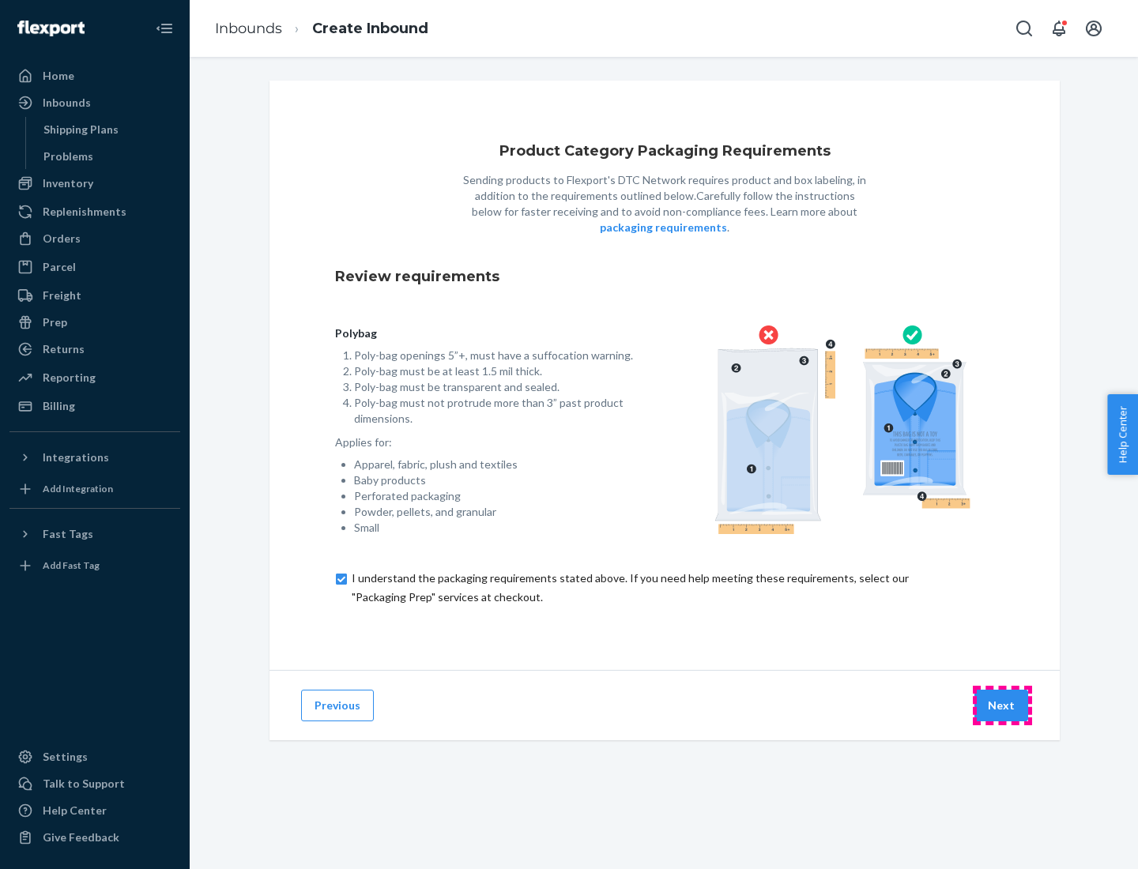
click at [1002, 705] on button "Next" at bounding box center [1001, 706] width 54 height 32
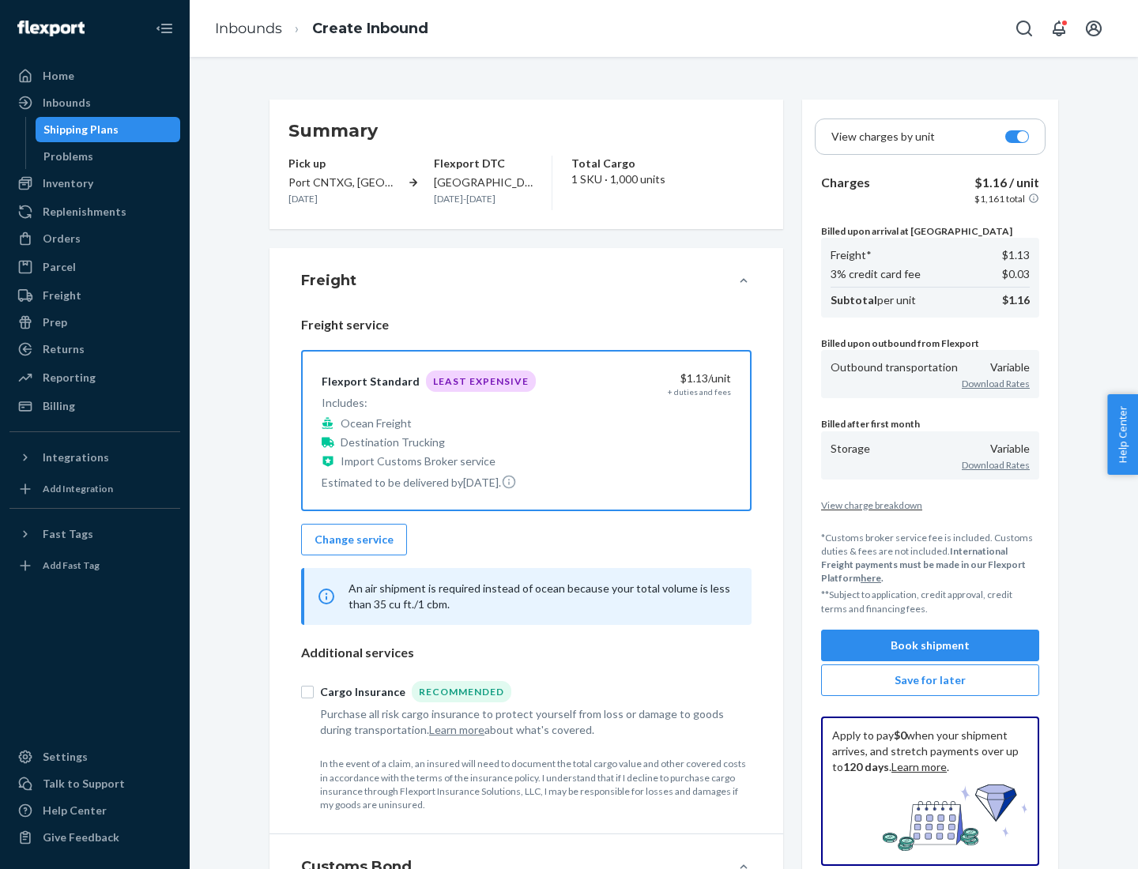
scroll to position [182, 0]
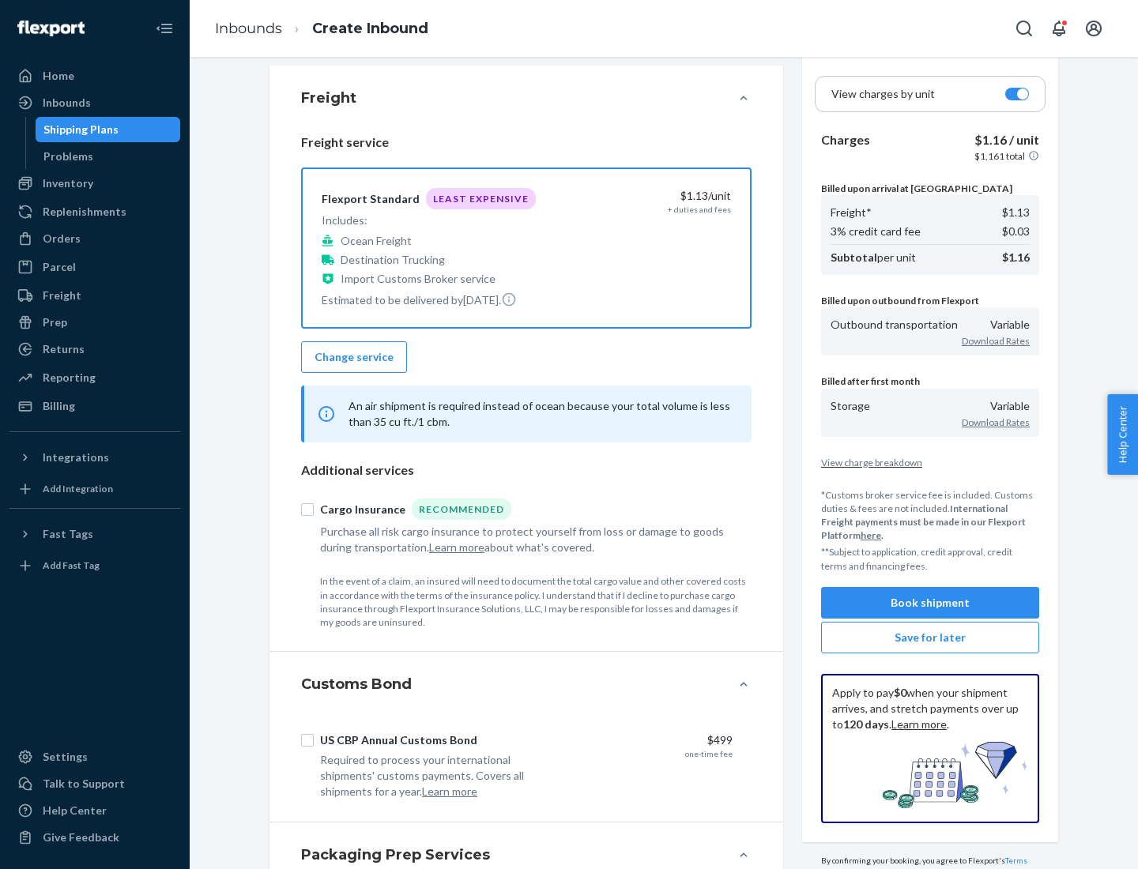
click at [930, 602] on button "Book shipment" at bounding box center [930, 603] width 218 height 32
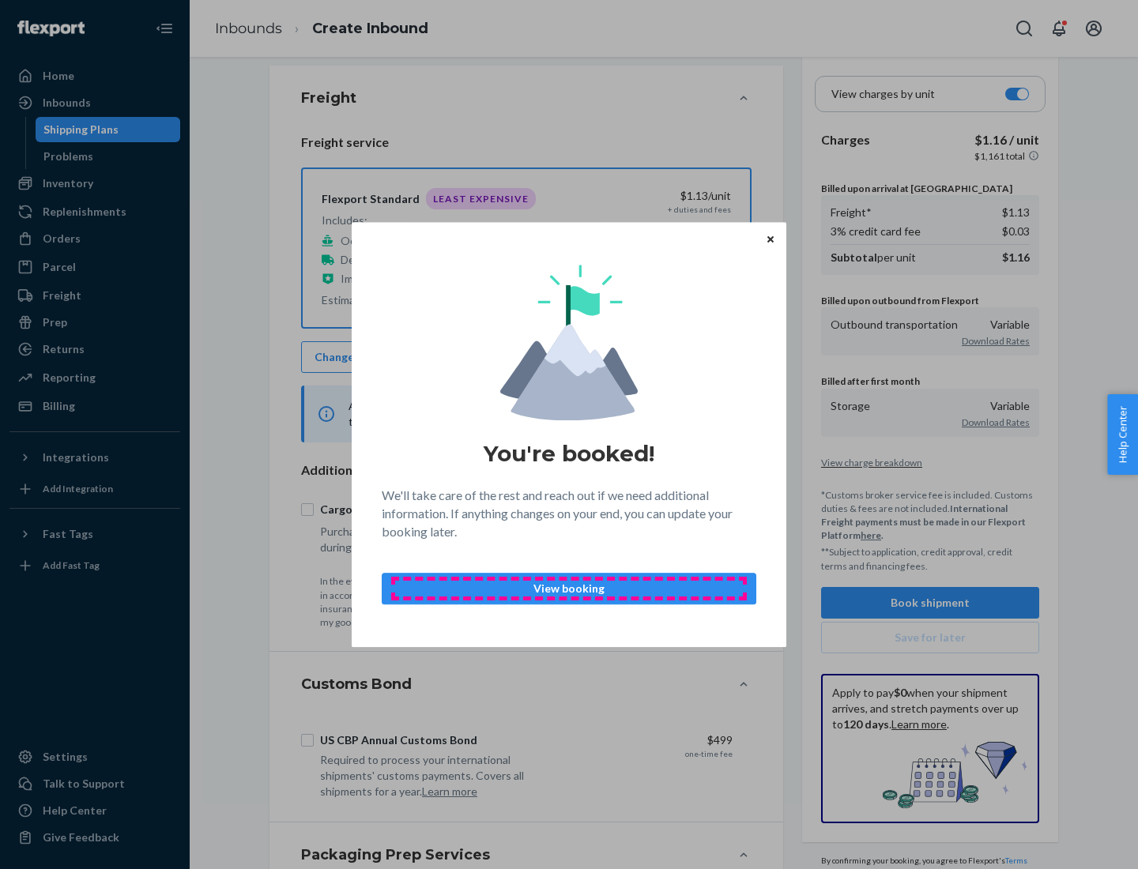
click at [569, 588] on p "View booking" at bounding box center [569, 589] width 348 height 16
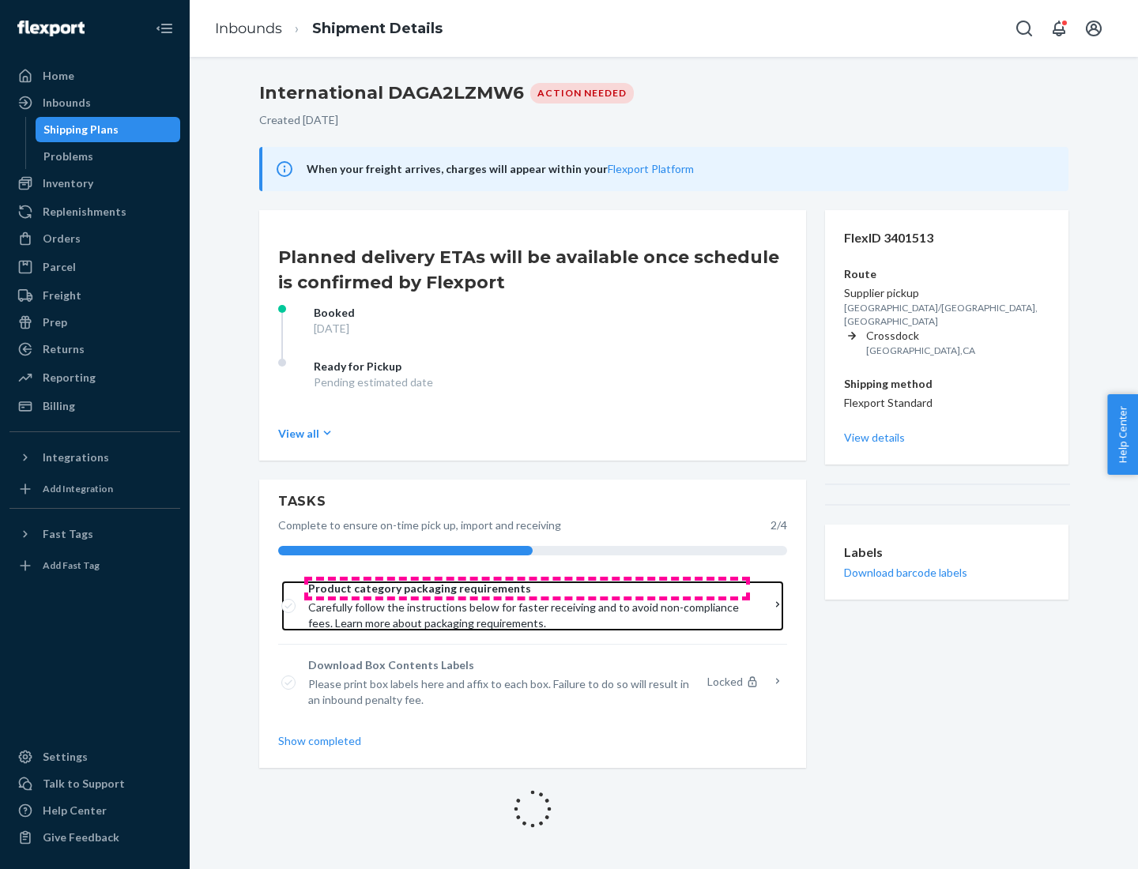
click at [527, 589] on span "Product category packaging requirements" at bounding box center [527, 589] width 438 height 16
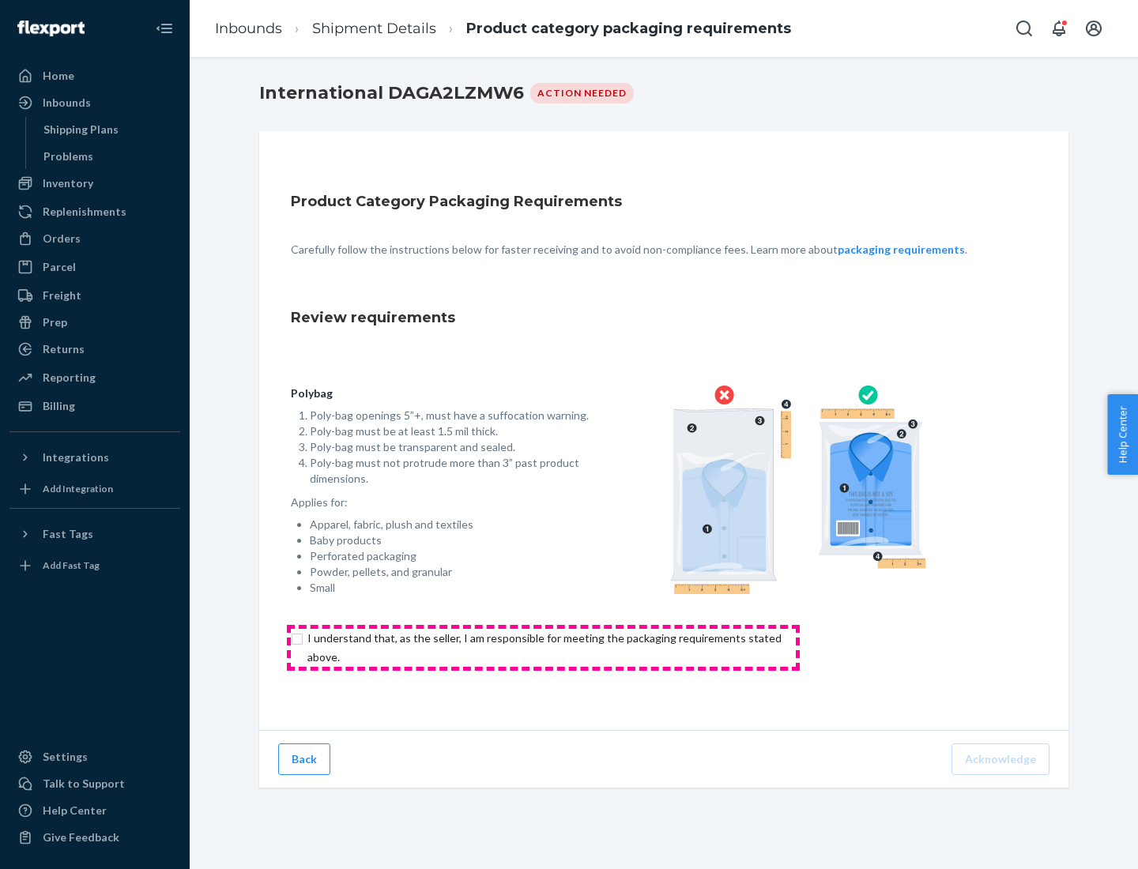
click at [543, 647] on input "checkbox" at bounding box center [553, 648] width 525 height 38
checkbox input "true"
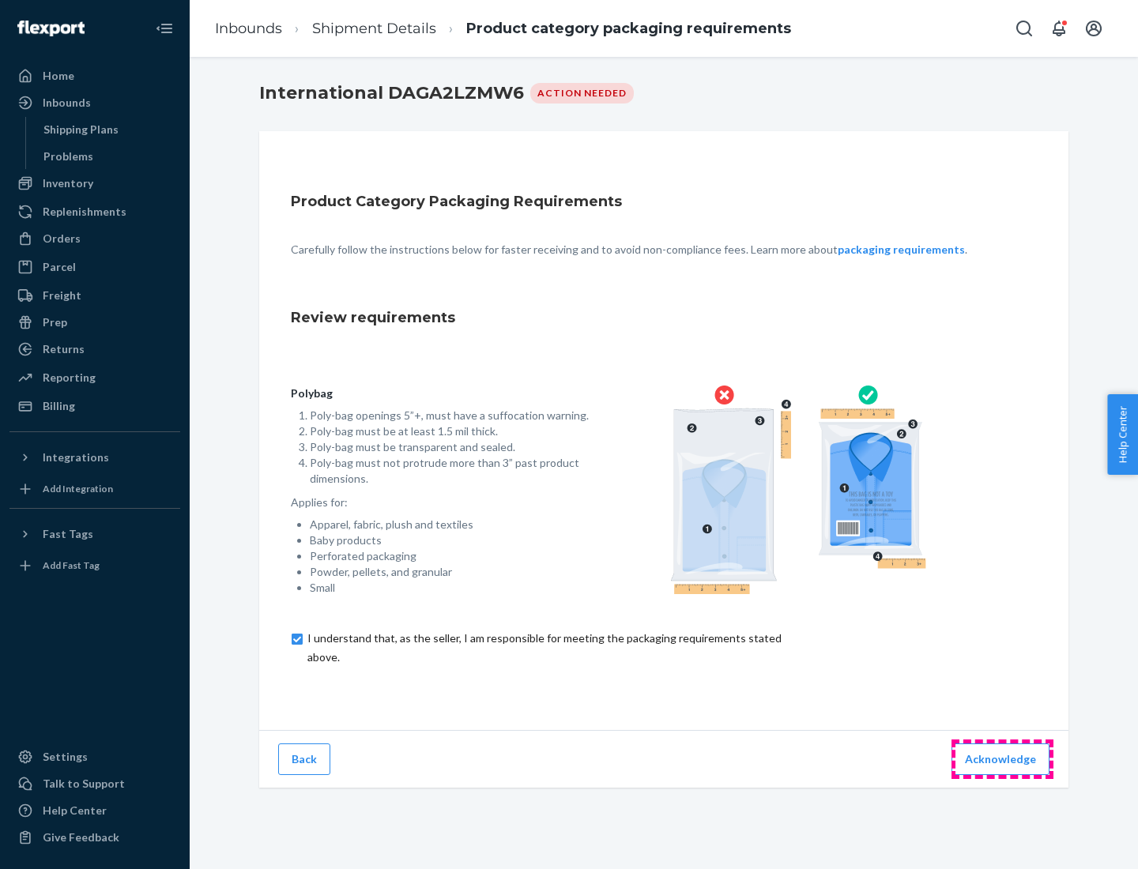
click at [1002, 758] on button "Acknowledge" at bounding box center [1000, 759] width 98 height 32
